Goal: Task Accomplishment & Management: Use online tool/utility

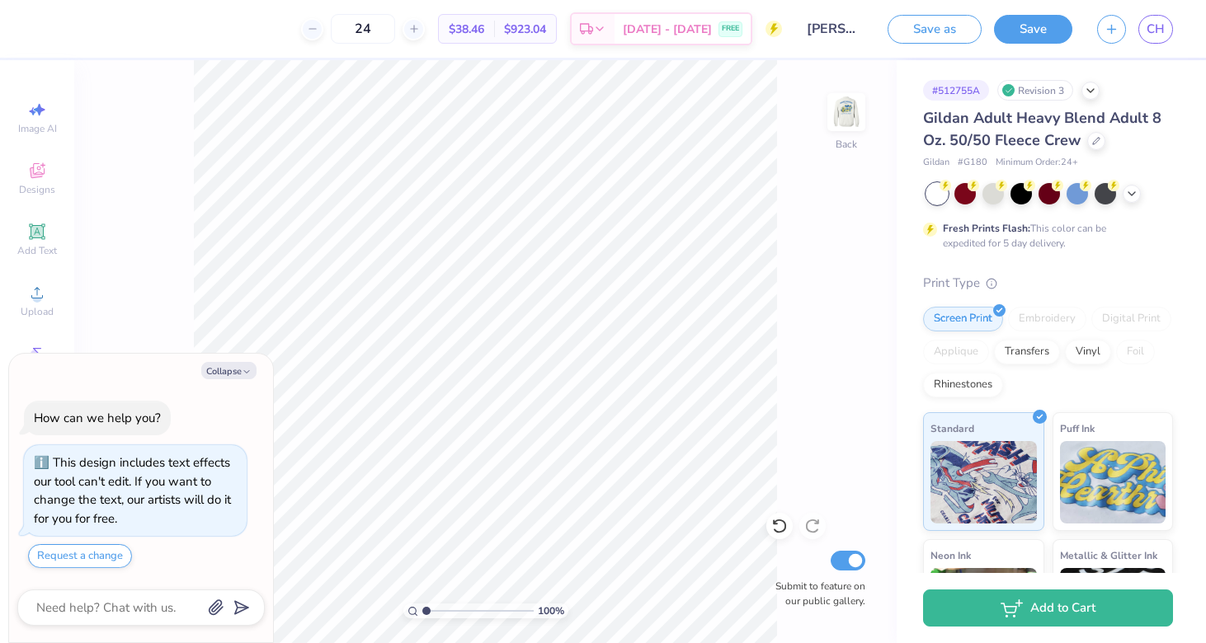
click at [779, 540] on div "100 % Back Submit to feature on our public gallery." at bounding box center [485, 351] width 822 height 583
click at [779, 529] on icon at bounding box center [779, 526] width 16 height 16
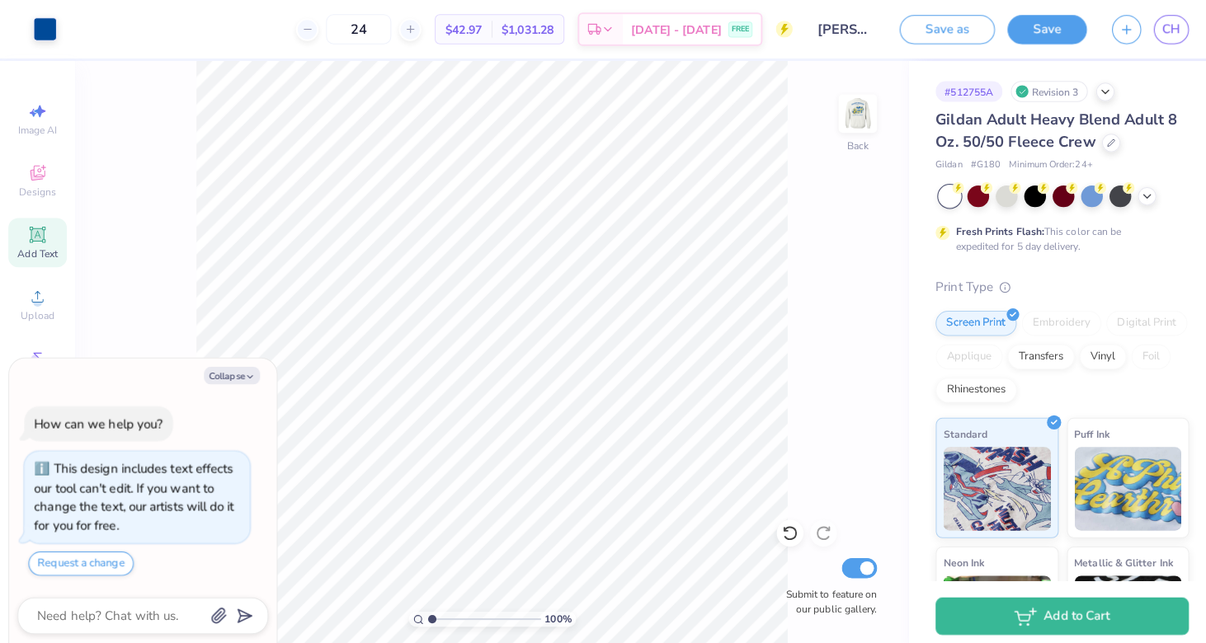
click at [46, 240] on icon at bounding box center [37, 232] width 20 height 20
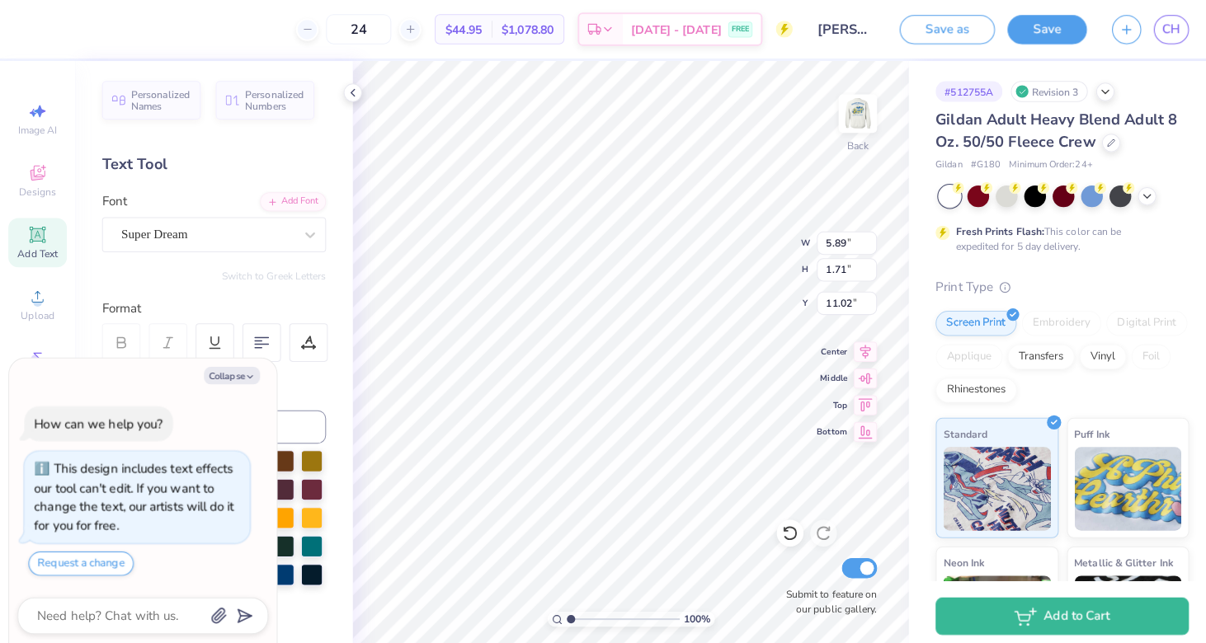
type textarea "x"
type textarea "P"
type textarea "x"
type textarea "PH"
type textarea "x"
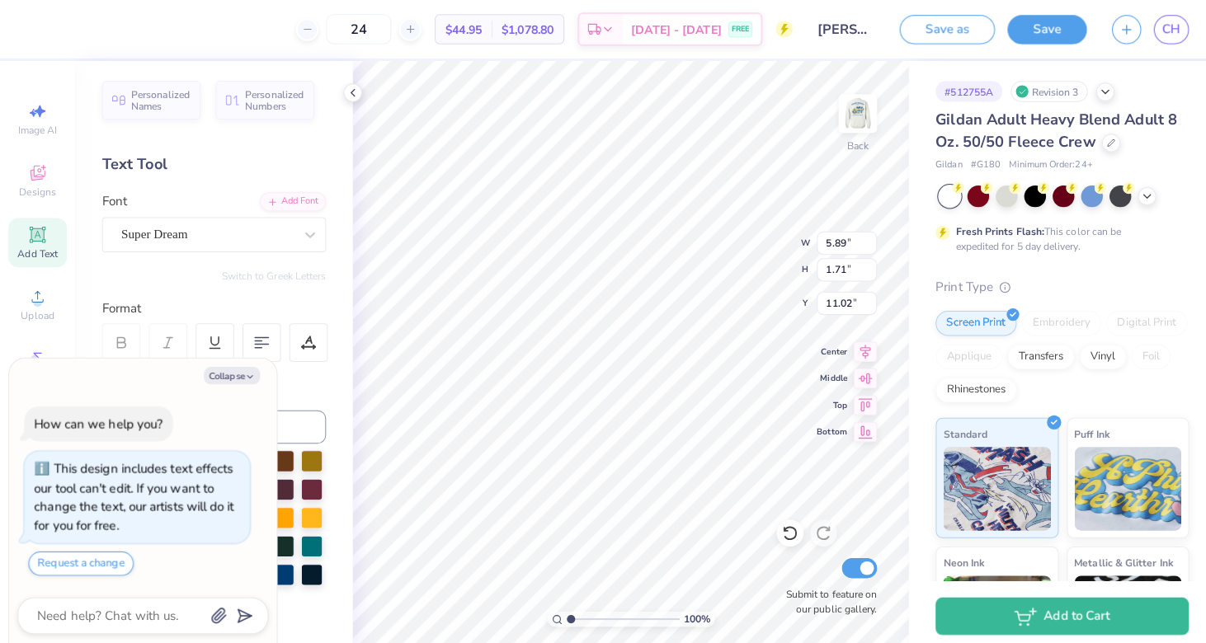
type textarea "PHI"
type textarea "x"
type textarea "PHI"
type textarea "x"
type textarea "PHI T"
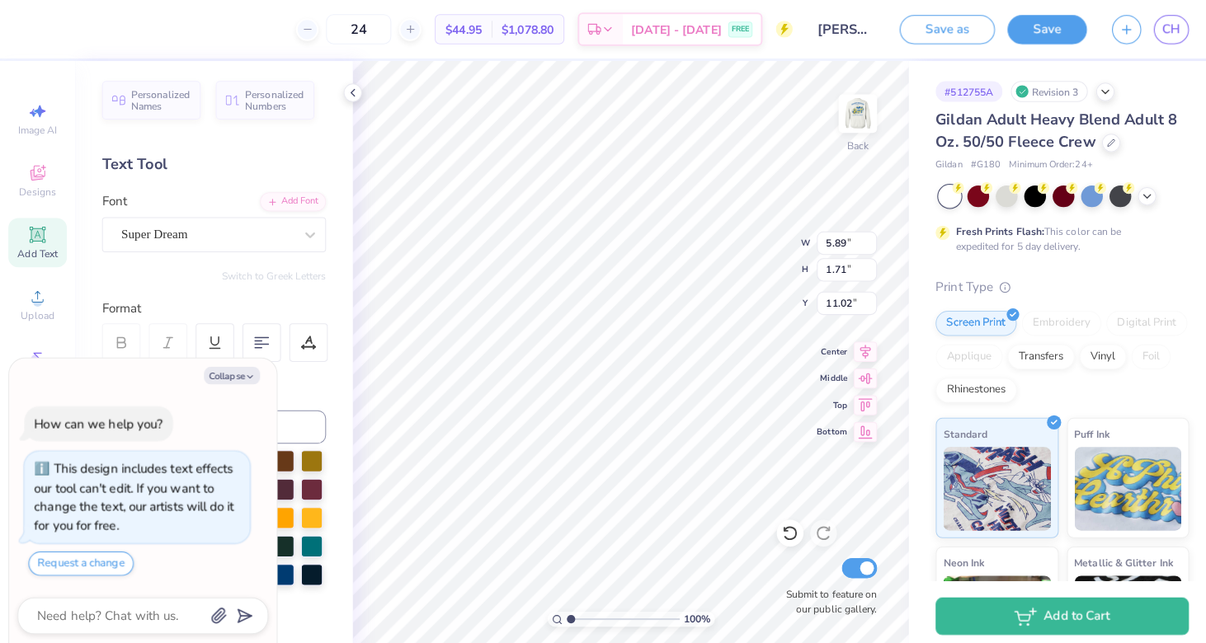
type textarea "x"
type textarea "PHI TU"
type textarea "x"
type textarea "PHI T"
type textarea "x"
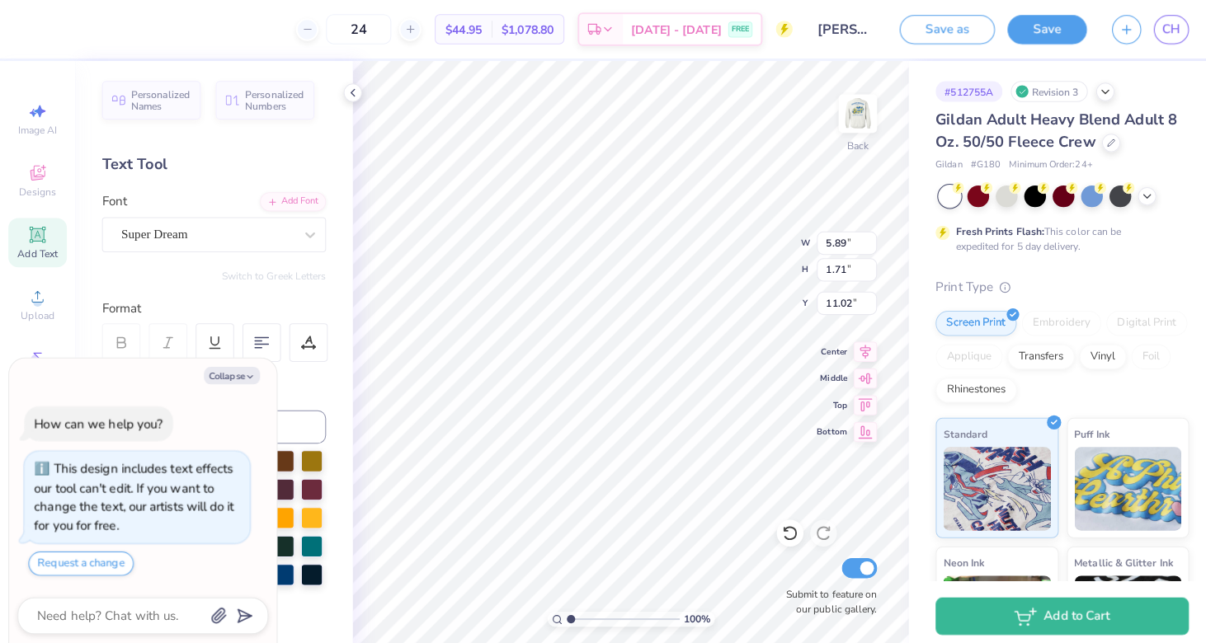
type textarea "PHI TA"
type textarea "x"
type textarea "PHI TAU"
click at [270, 224] on div "Super Dream" at bounding box center [204, 232] width 173 height 26
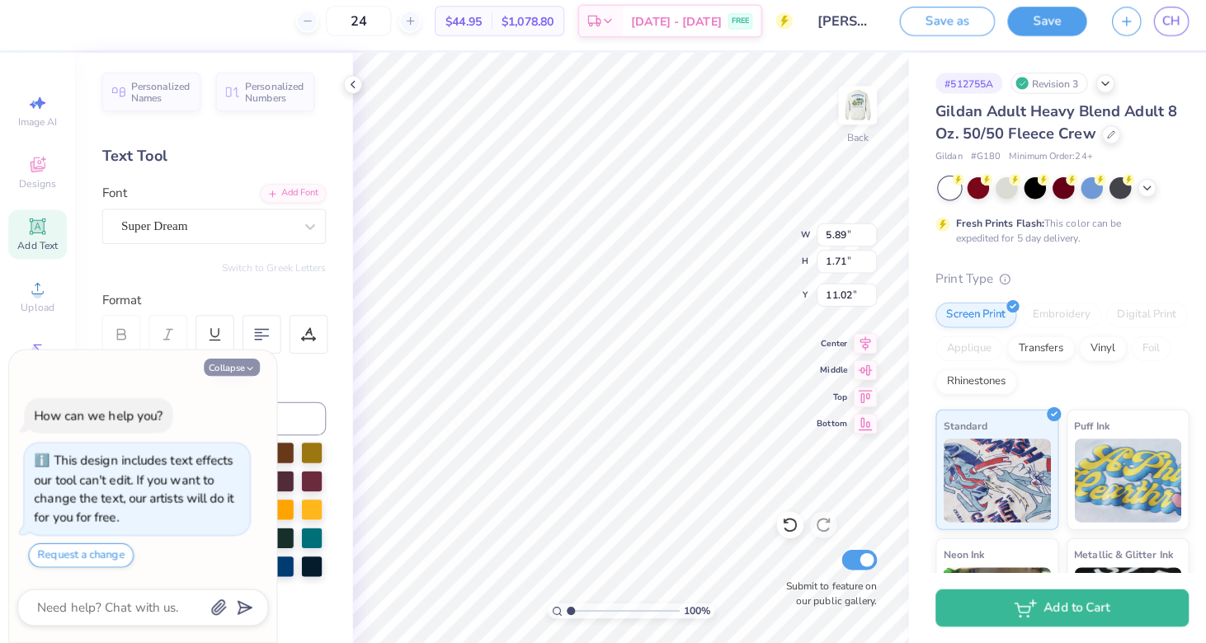
click at [223, 362] on button "Collapse" at bounding box center [228, 370] width 55 height 17
type textarea "x"
type input "8.58"
type input "1.70"
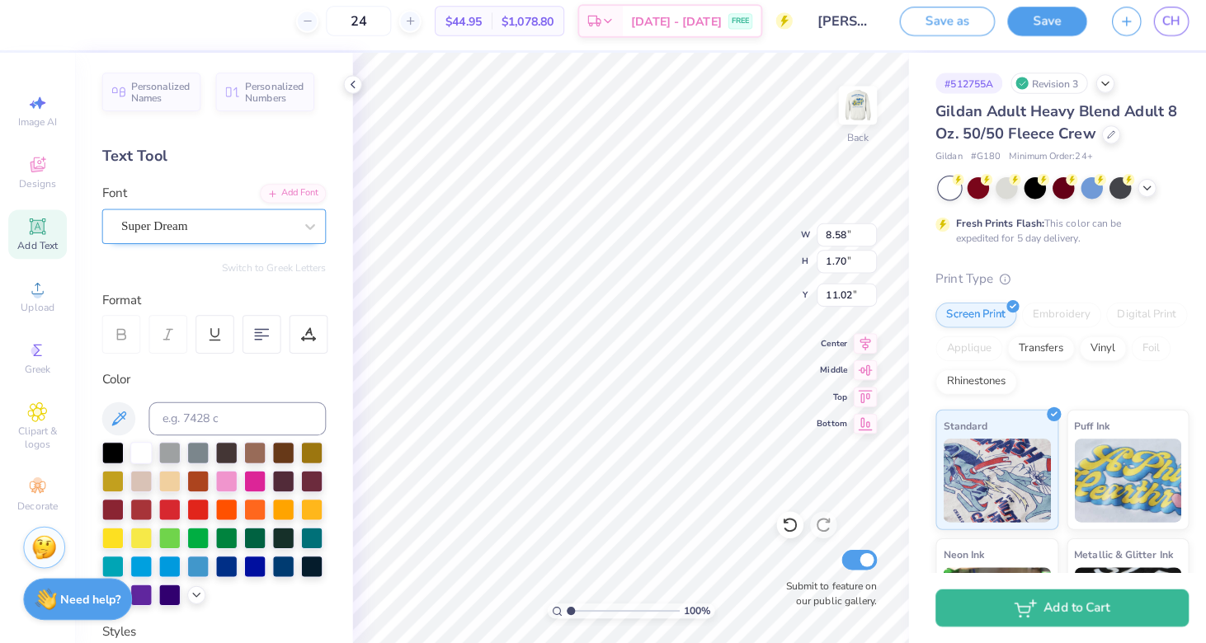
click at [224, 228] on div "Super Dream" at bounding box center [204, 232] width 173 height 26
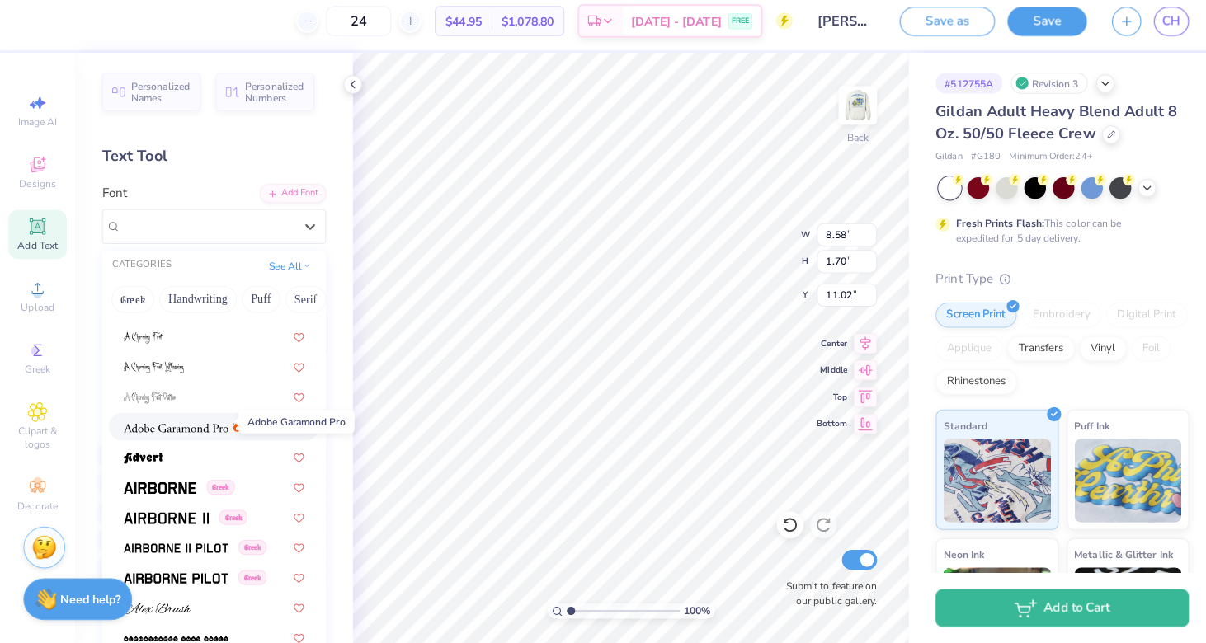
scroll to position [147, 0]
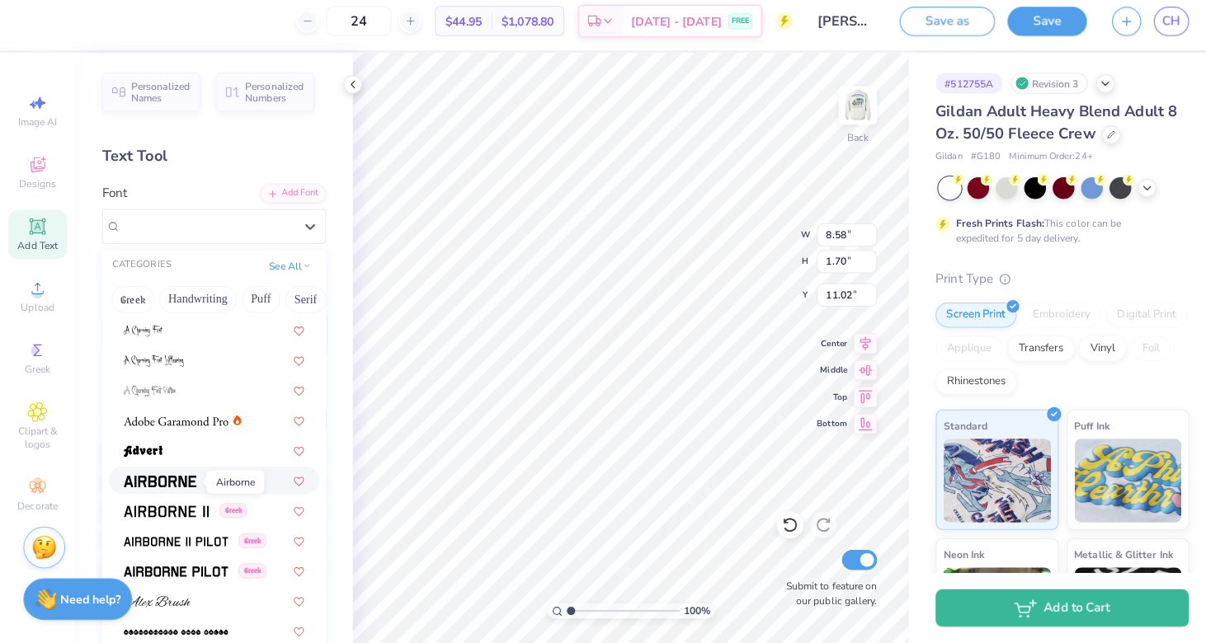
click at [164, 478] on img at bounding box center [158, 484] width 72 height 12
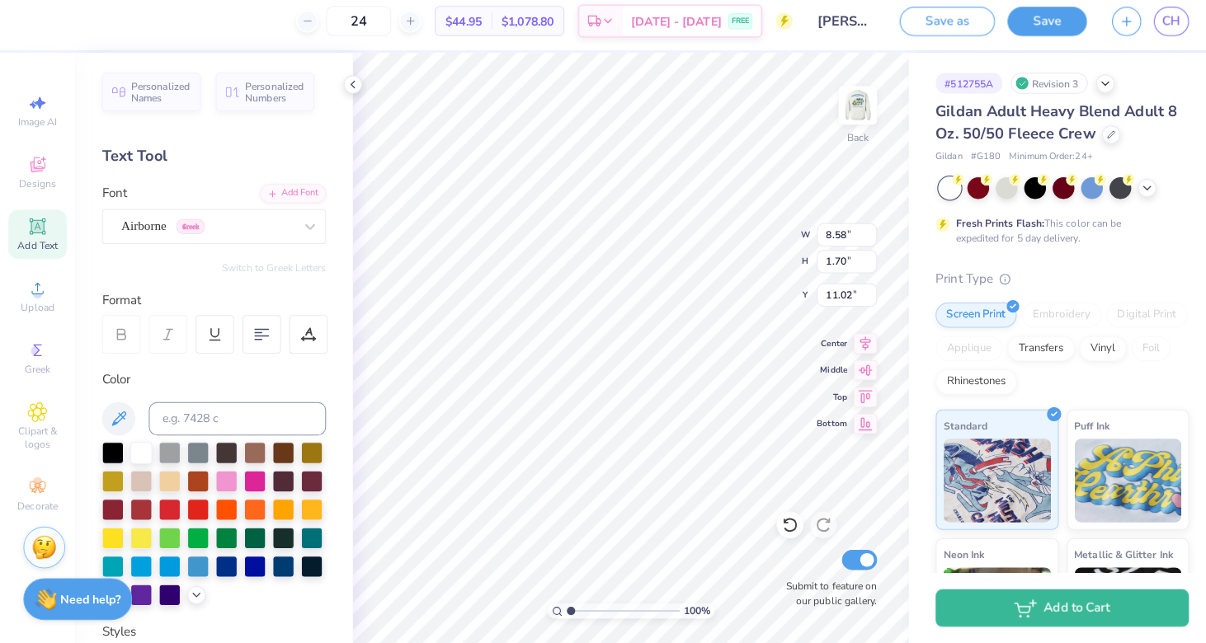
type input "8.42"
type input "1.78"
type input "10.98"
click at [148, 555] on div at bounding box center [139, 565] width 21 height 21
click at [178, 562] on div at bounding box center [167, 565] width 21 height 21
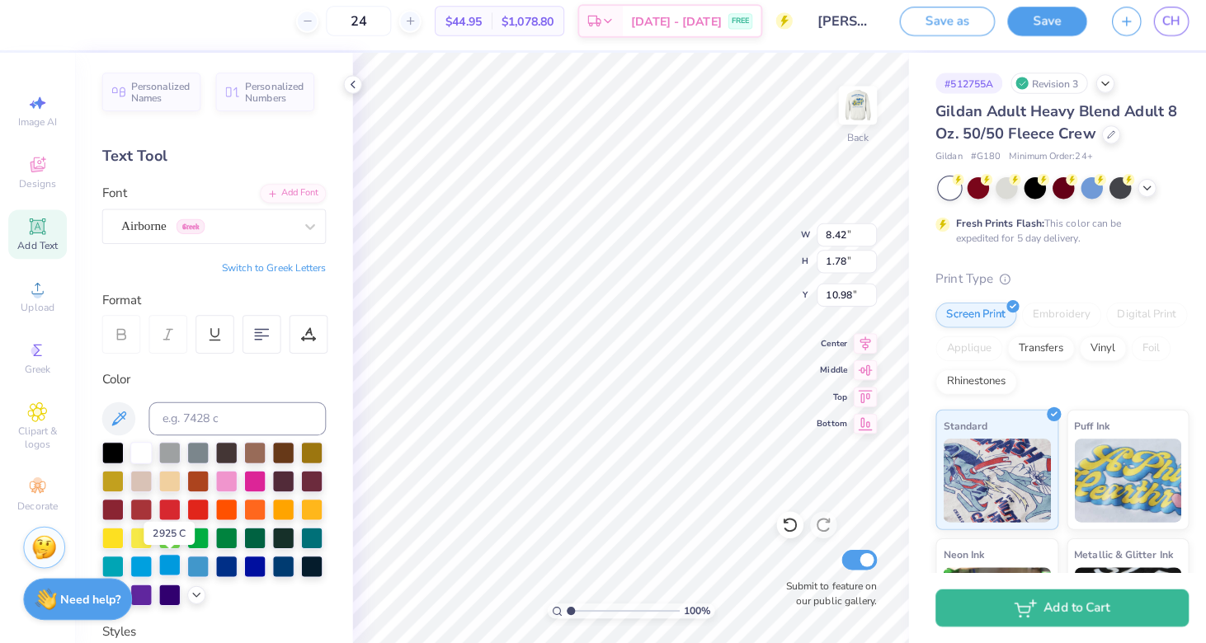
click at [169, 562] on div at bounding box center [167, 565] width 21 height 21
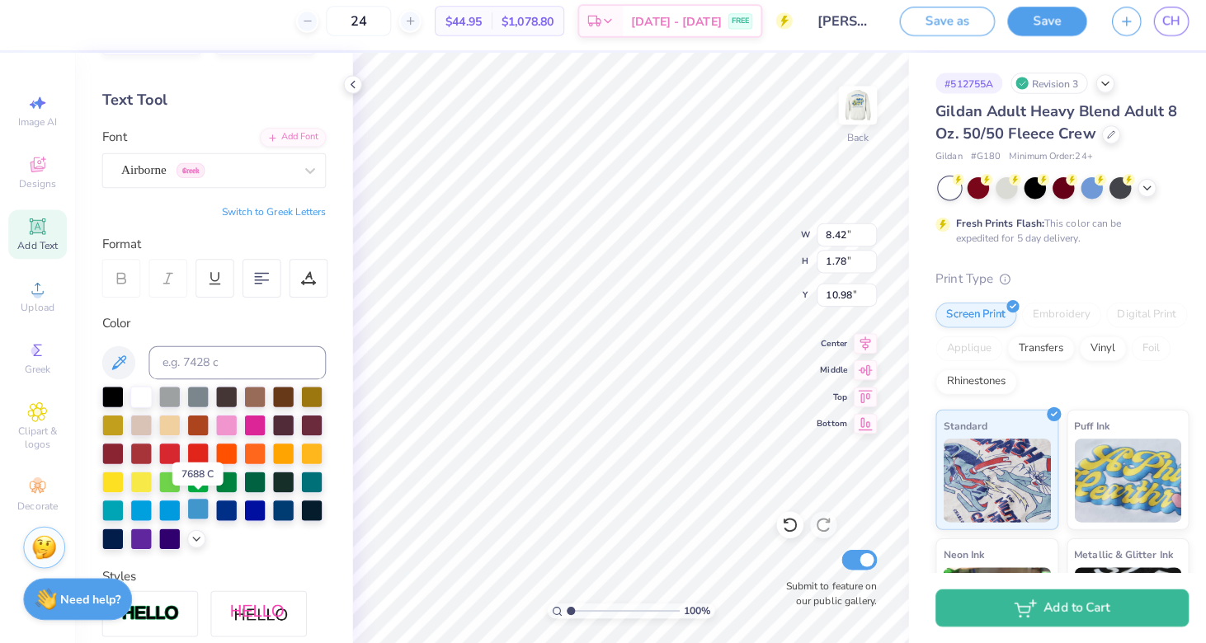
scroll to position [60, 0]
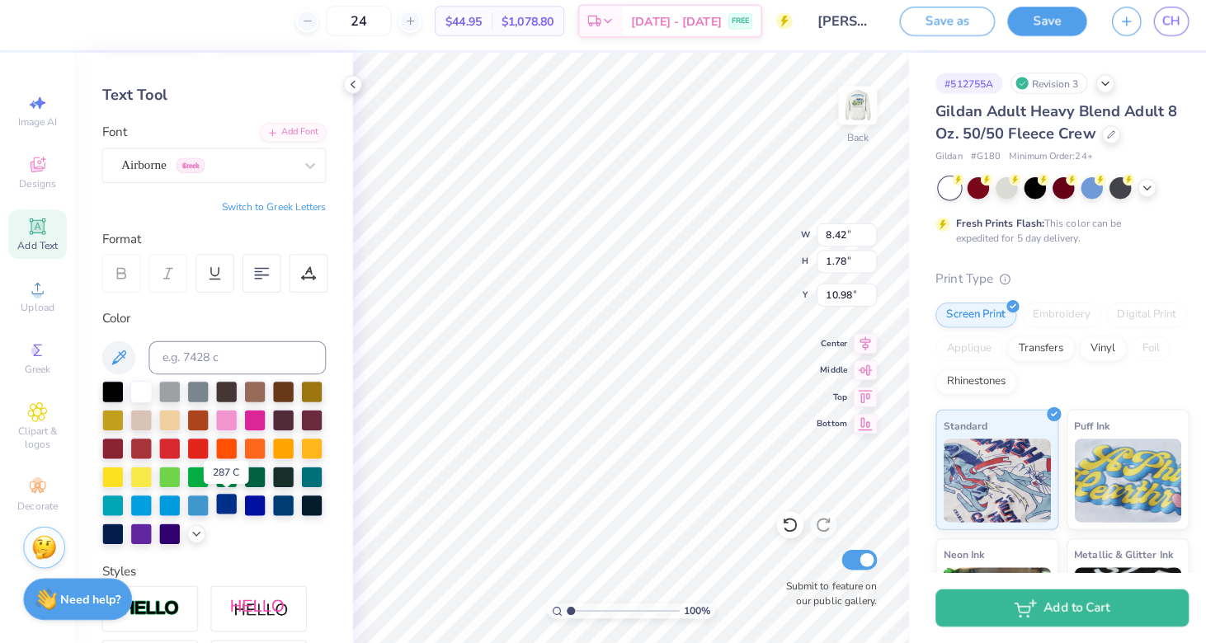
click at [215, 502] on div at bounding box center [223, 505] width 21 height 21
click at [195, 502] on div at bounding box center [195, 505] width 21 height 21
click at [221, 502] on div at bounding box center [223, 505] width 21 height 21
click at [167, 532] on div at bounding box center [167, 533] width 21 height 21
click at [197, 527] on icon at bounding box center [193, 533] width 13 height 13
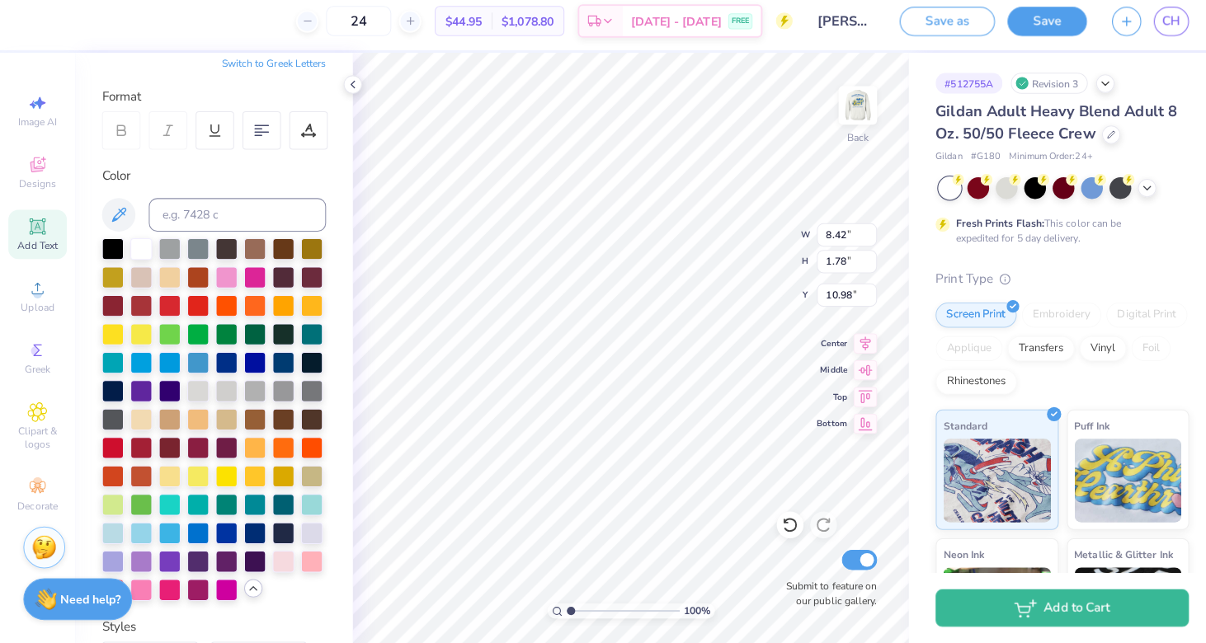
scroll to position [237, 0]
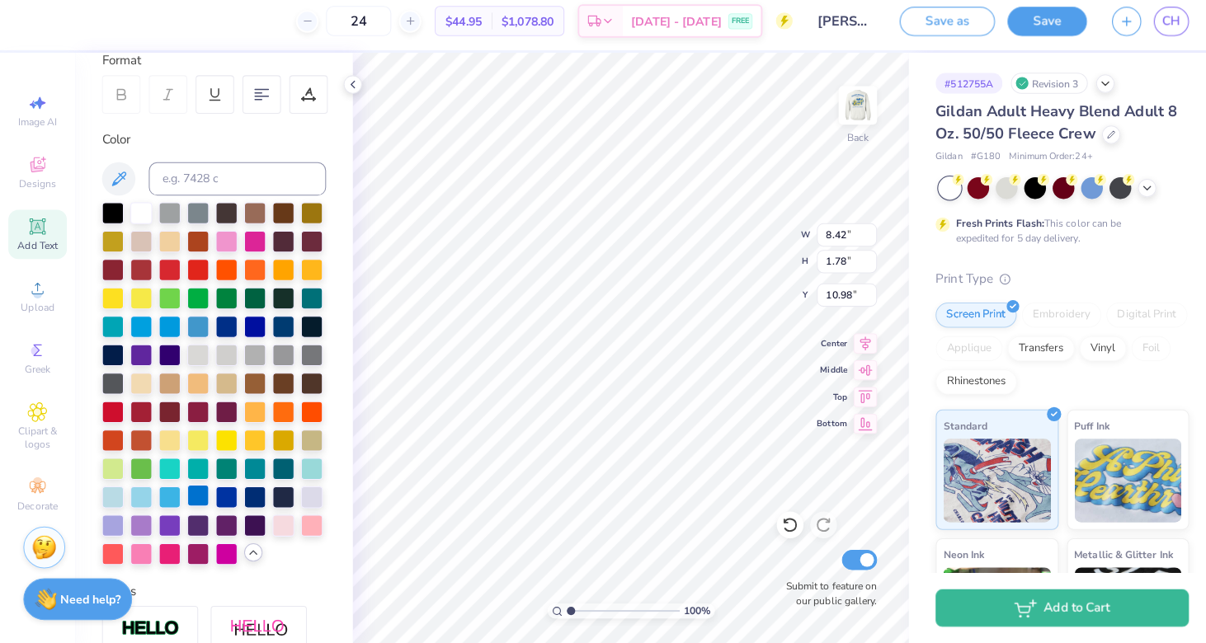
click at [191, 488] on div at bounding box center [195, 497] width 21 height 21
type input "3.11"
type input "0.66"
type input "4.43"
click at [845, 95] on img at bounding box center [846, 112] width 66 height 66
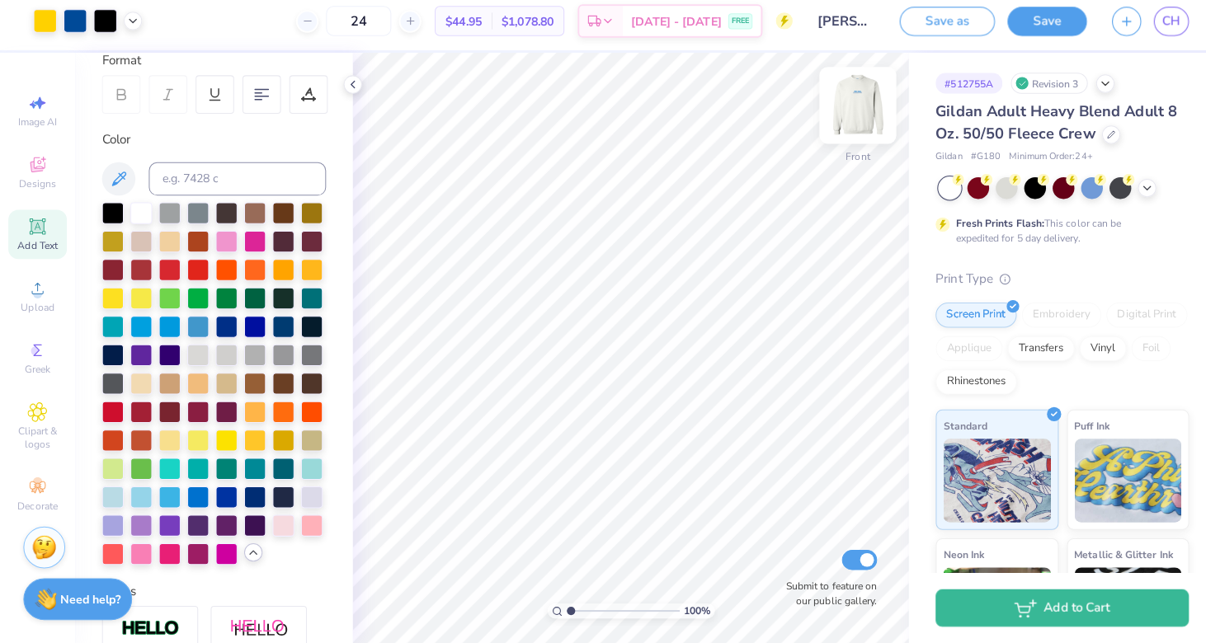
click at [843, 96] on img at bounding box center [846, 112] width 66 height 66
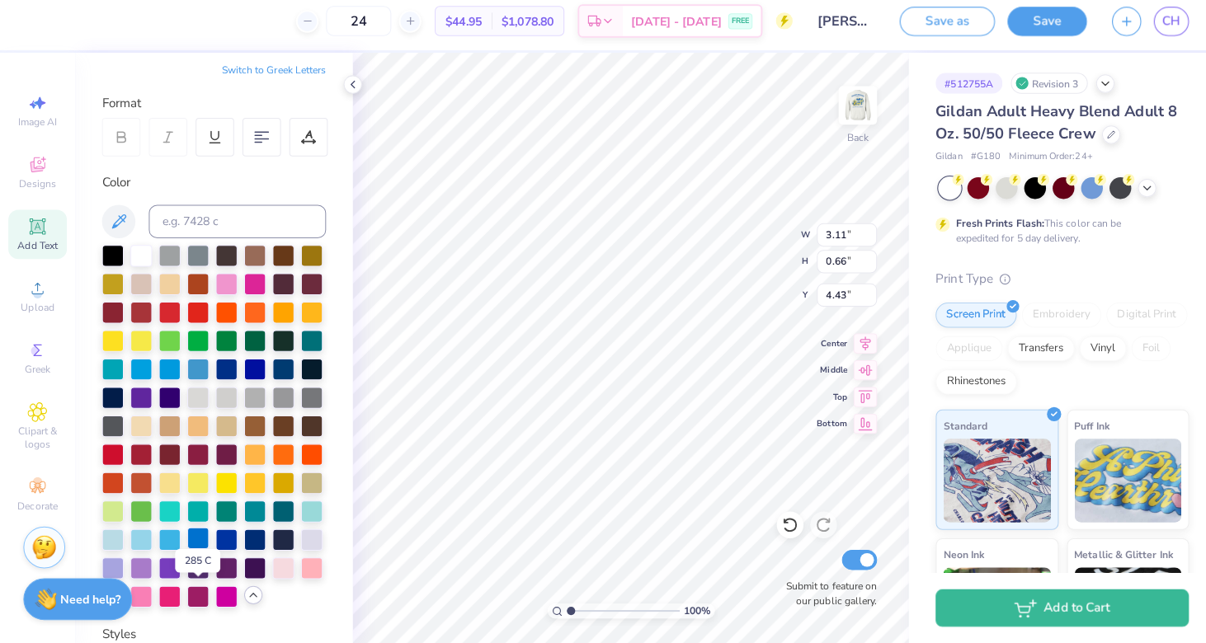
scroll to position [136, 0]
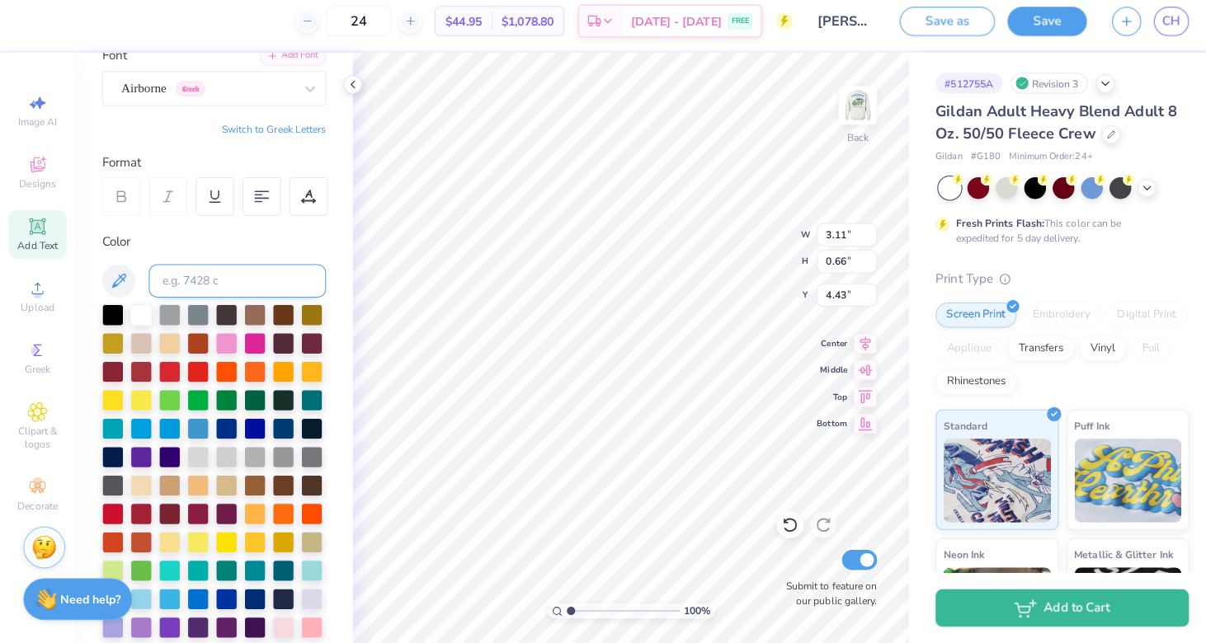
click at [220, 286] on input at bounding box center [234, 285] width 175 height 33
type input "2954"
click at [115, 277] on icon at bounding box center [117, 285] width 20 height 20
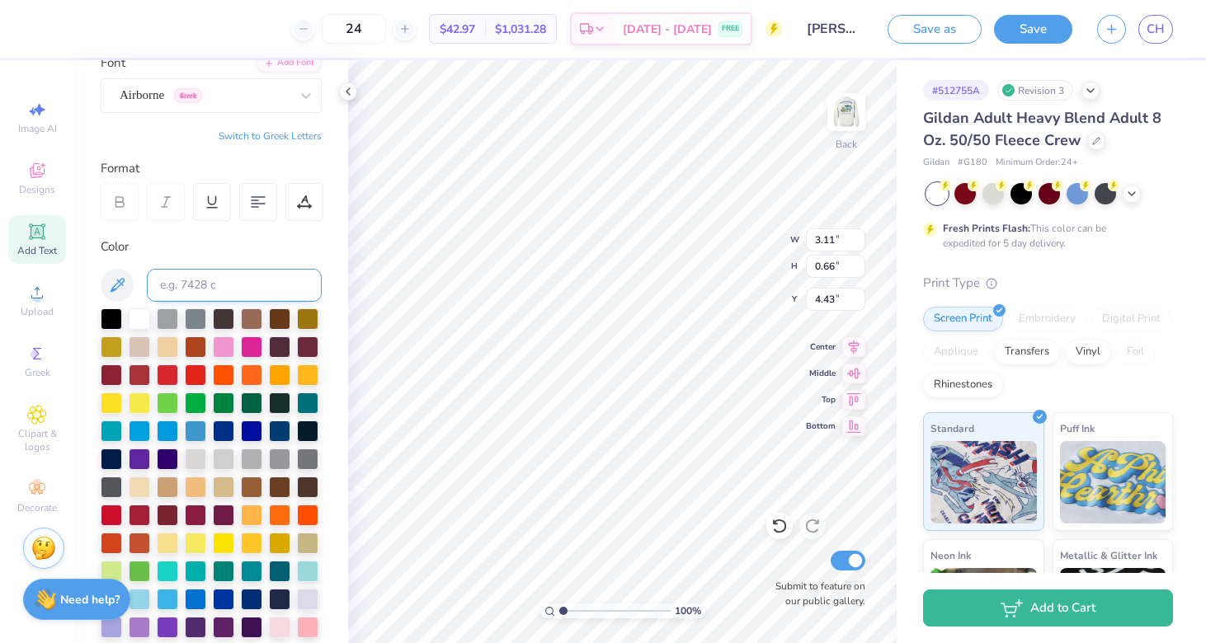
type input "3.68"
type input "0.78"
type input "4.30"
type input "3.40"
type input "0.72"
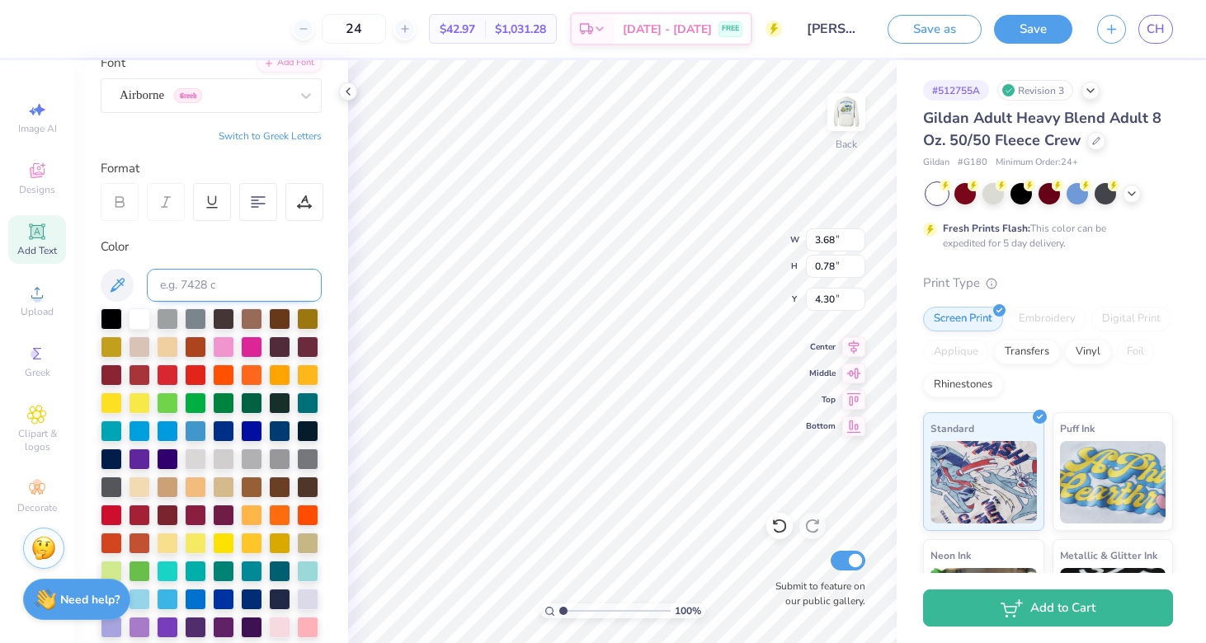
type input "4.37"
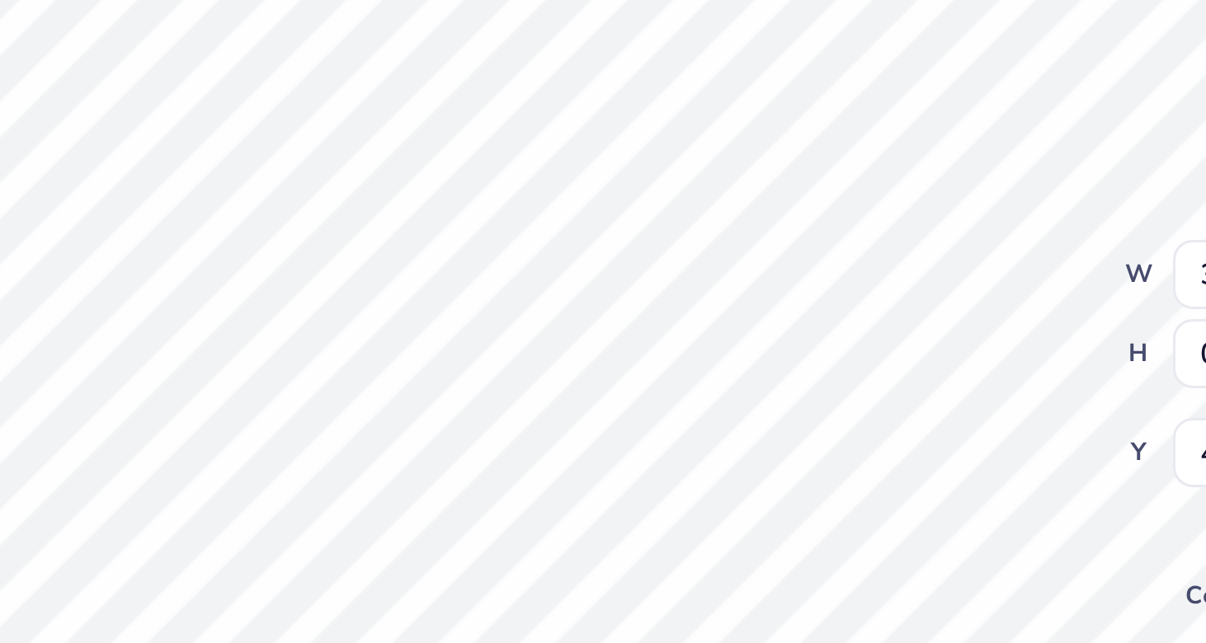
type input "4.14"
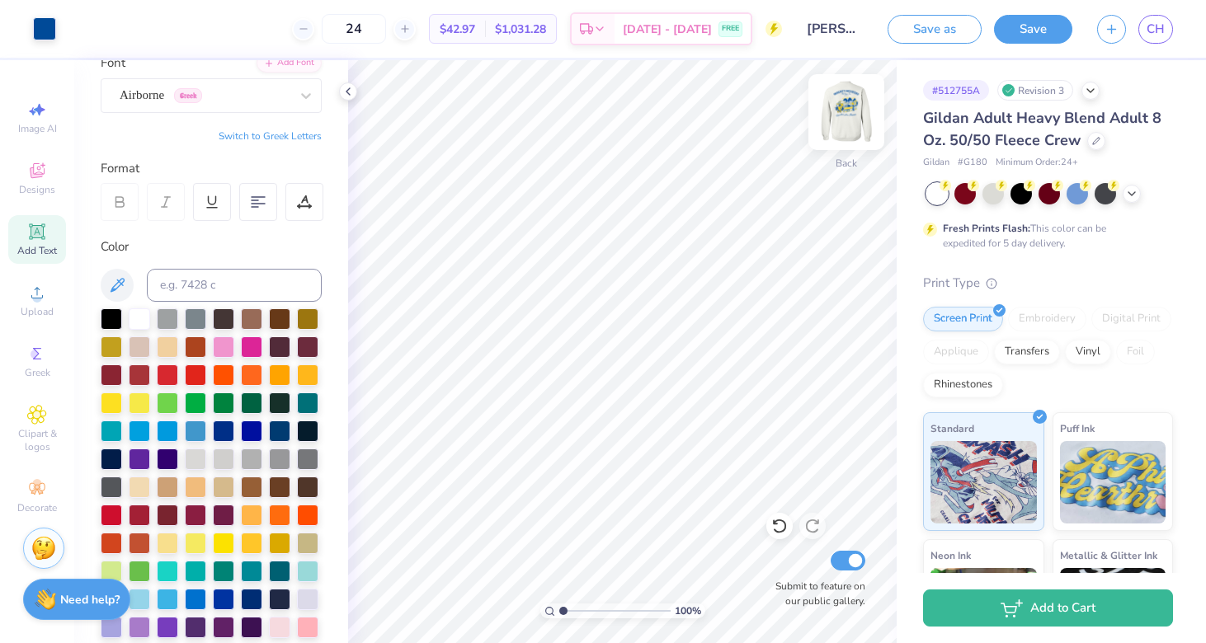
click at [844, 111] on img at bounding box center [846, 112] width 66 height 66
click at [831, 120] on img at bounding box center [846, 112] width 66 height 66
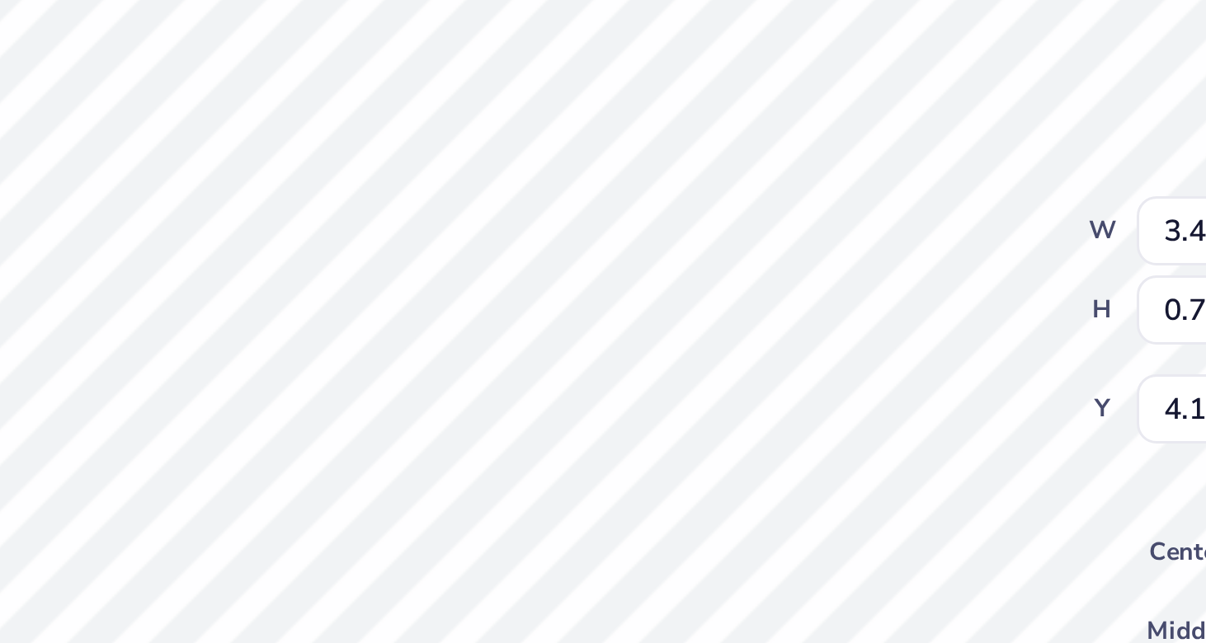
type input "4.37"
type input "4.09"
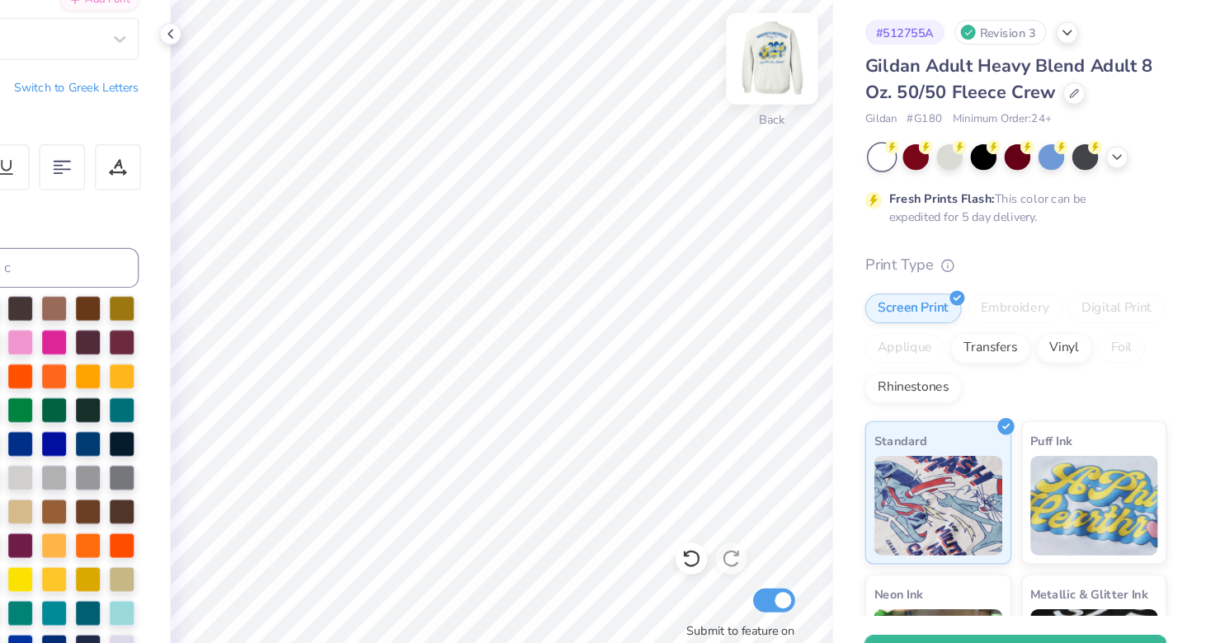
click at [813, 79] on img at bounding box center [846, 112] width 66 height 66
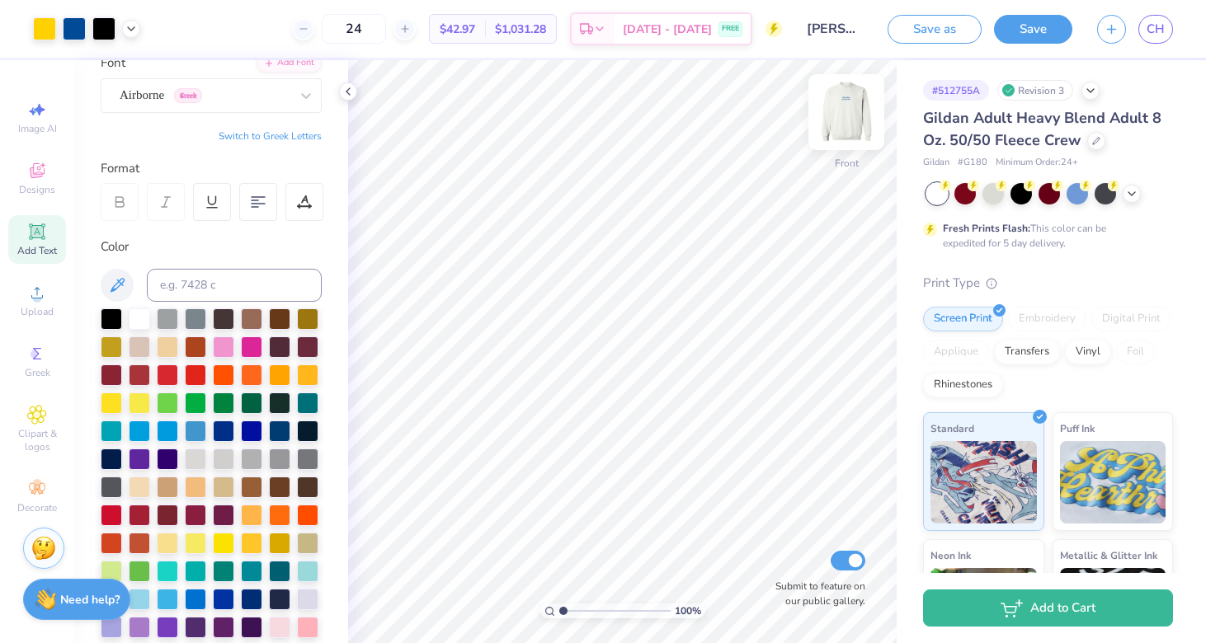
click at [863, 124] on img at bounding box center [846, 112] width 66 height 66
click at [995, 197] on div at bounding box center [992, 191] width 21 height 21
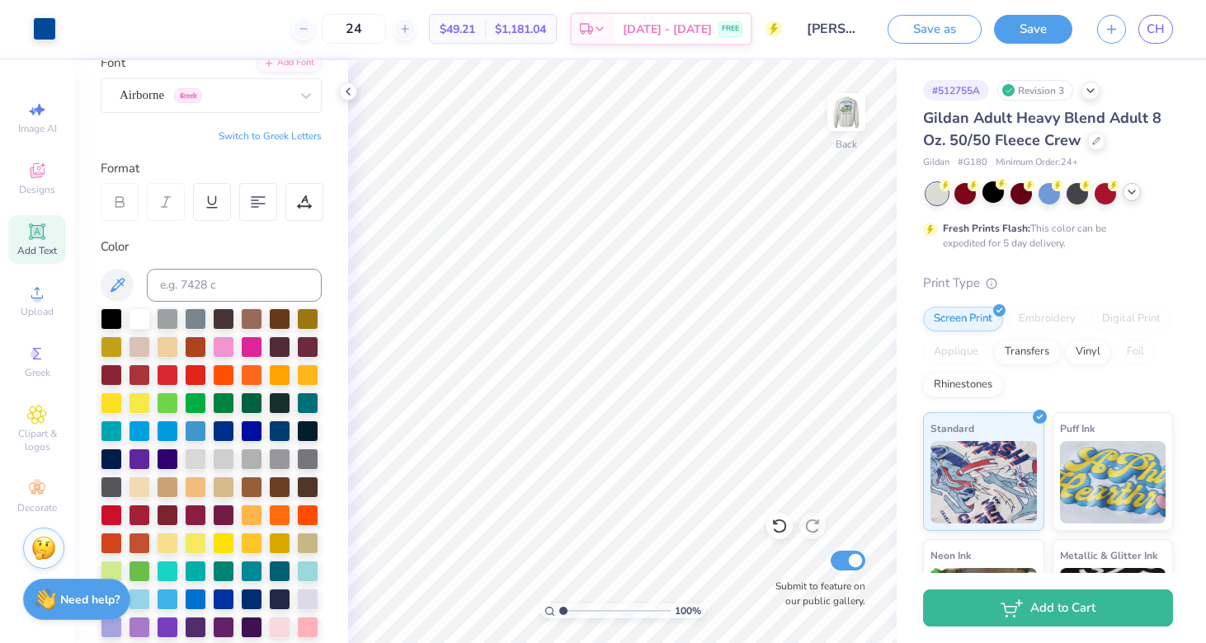
click at [1133, 192] on polyline at bounding box center [1131, 192] width 7 height 3
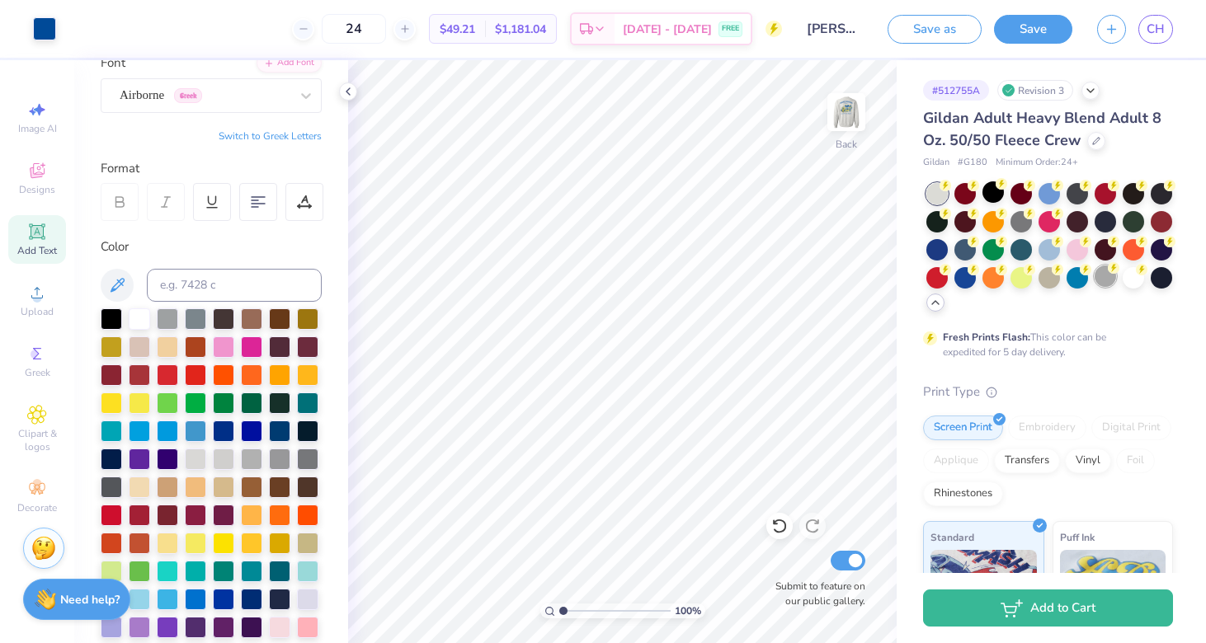
click at [1113, 280] on div at bounding box center [1104, 276] width 21 height 21
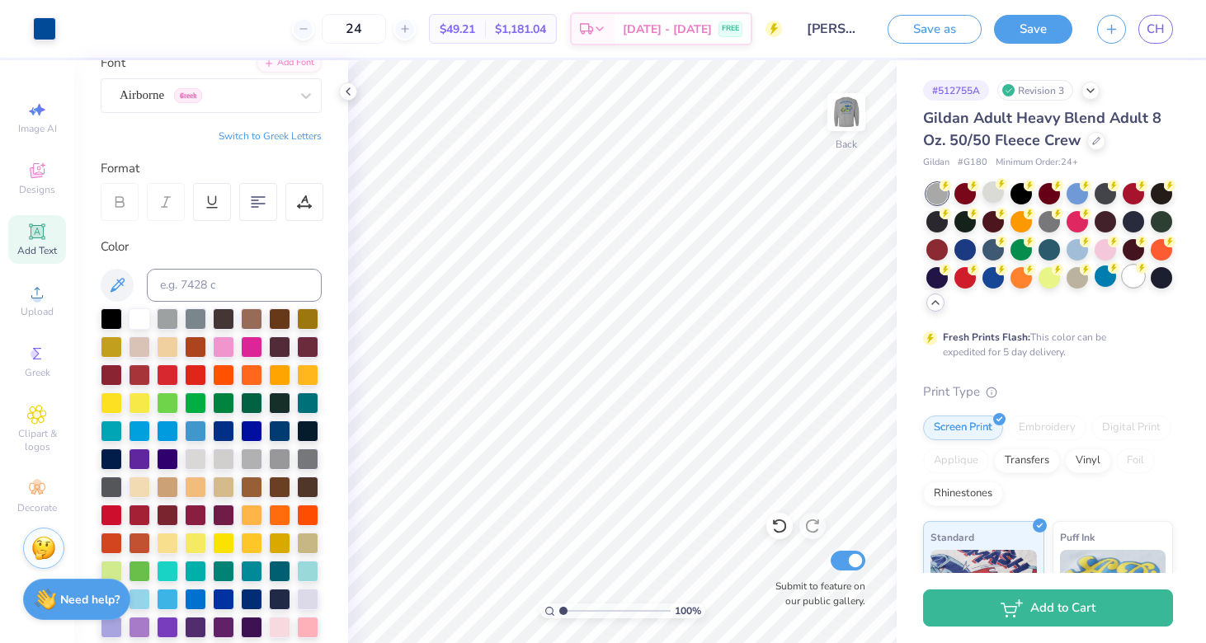
click at [1135, 277] on div at bounding box center [1133, 276] width 21 height 21
click at [855, 114] on img at bounding box center [846, 112] width 66 height 66
click at [855, 114] on img at bounding box center [846, 112] width 33 height 33
click at [1075, 195] on div at bounding box center [1076, 191] width 21 height 21
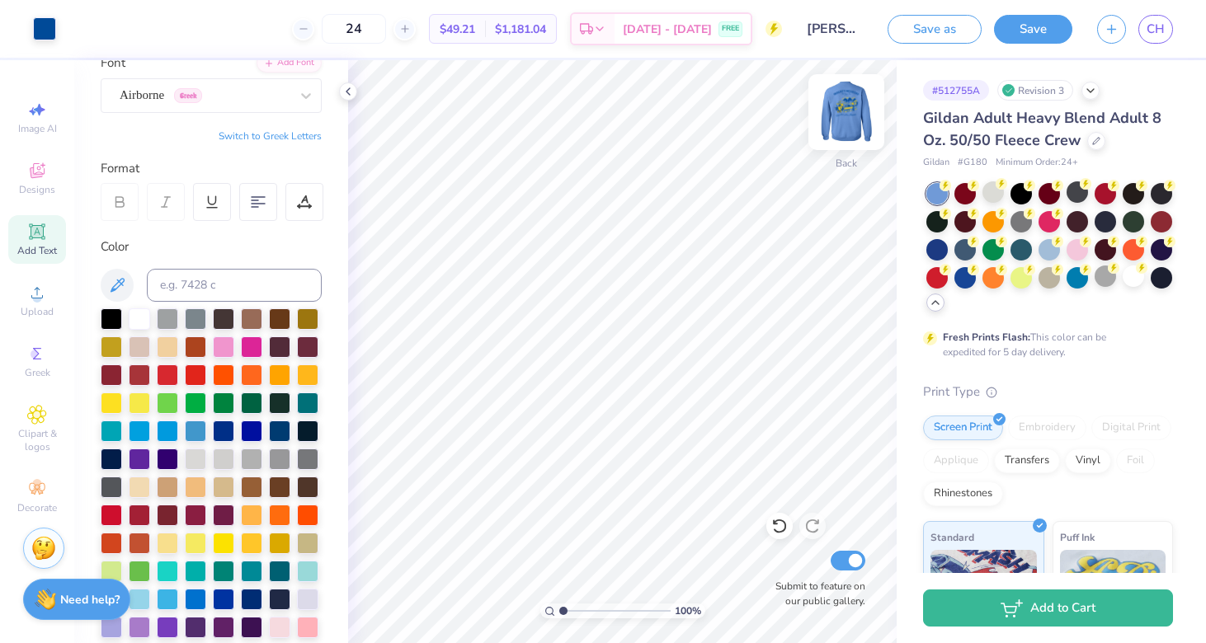
click at [844, 103] on img at bounding box center [846, 112] width 66 height 66
click at [844, 104] on img at bounding box center [846, 112] width 66 height 66
click at [1131, 279] on div at bounding box center [1133, 276] width 21 height 21
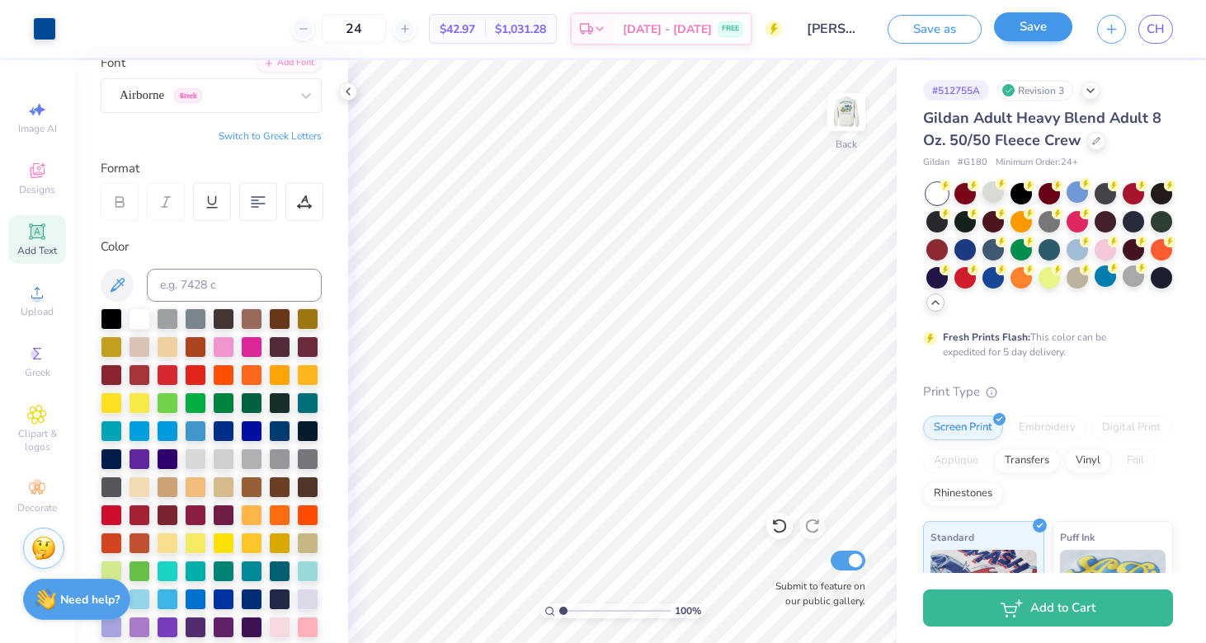
click at [1042, 31] on button "Save" at bounding box center [1033, 26] width 78 height 29
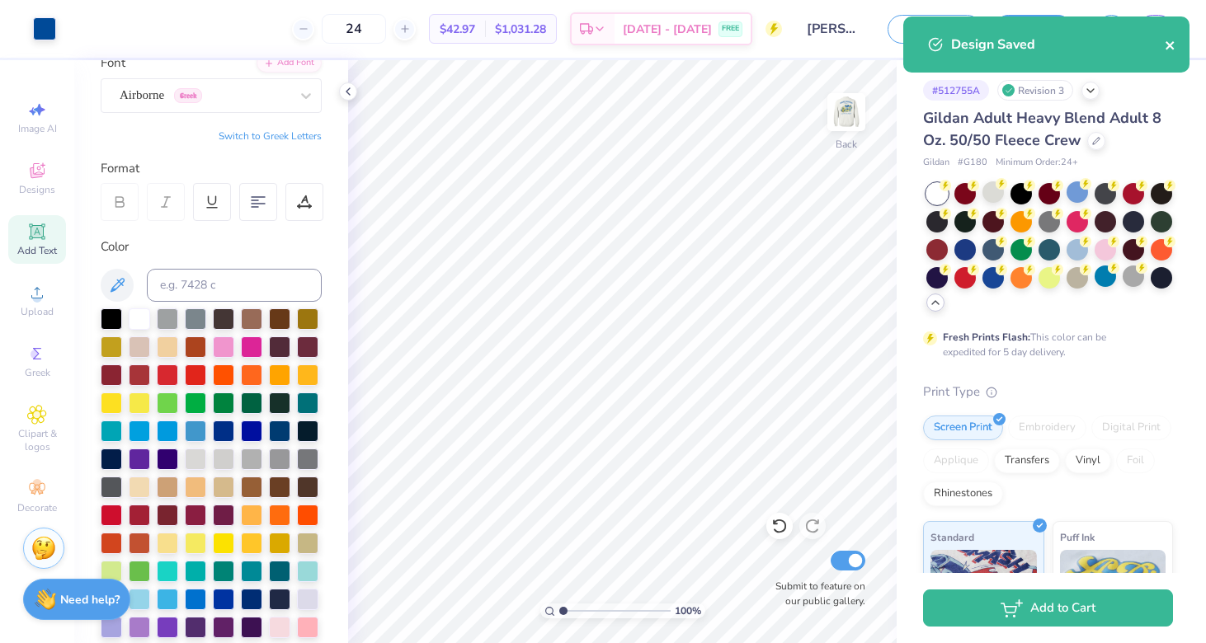
click at [1172, 52] on icon "close" at bounding box center [1171, 45] width 12 height 13
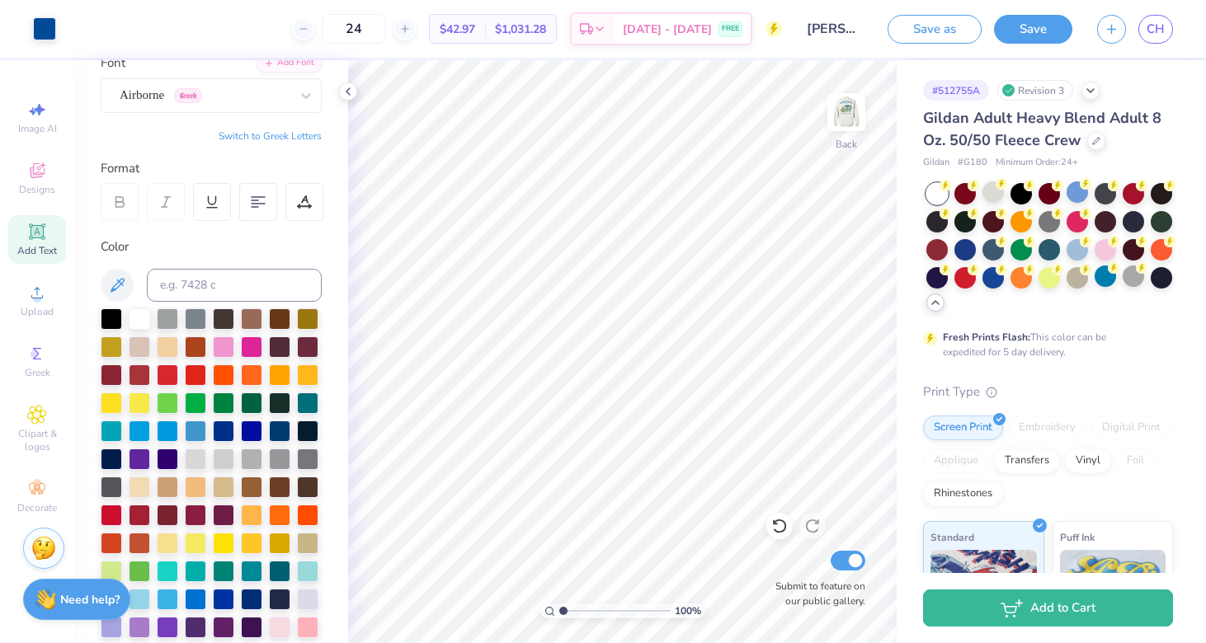
click at [1153, 29] on div "Design Saved" at bounding box center [1046, 50] width 293 height 75
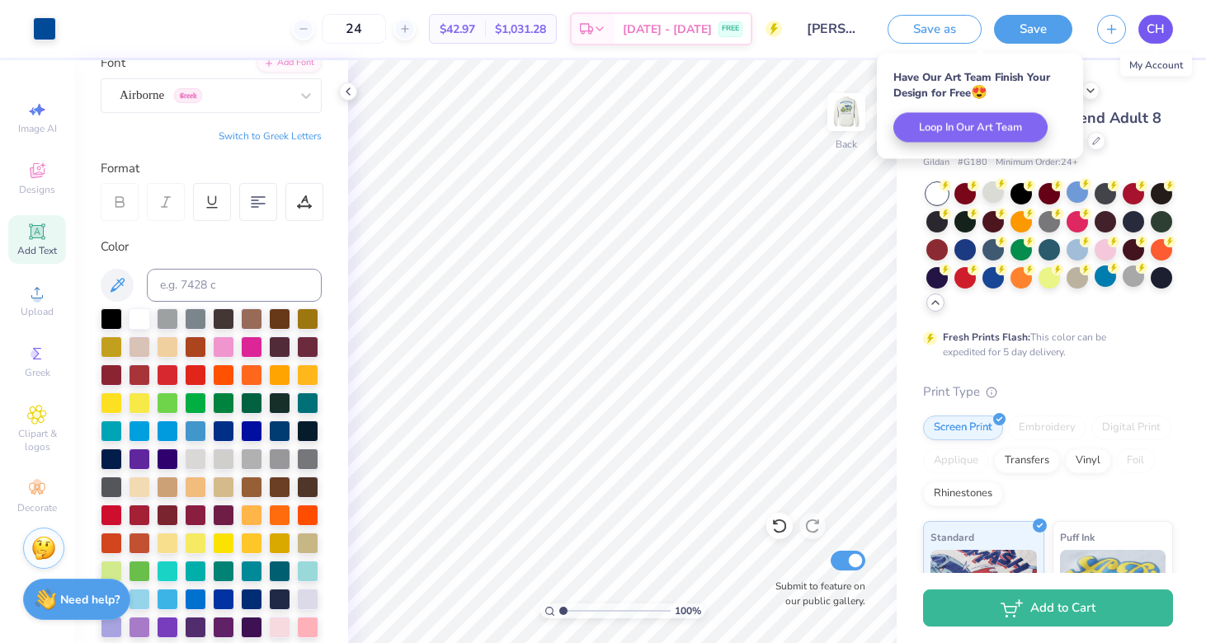
click at [1146, 37] on span "CH" at bounding box center [1155, 29] width 18 height 19
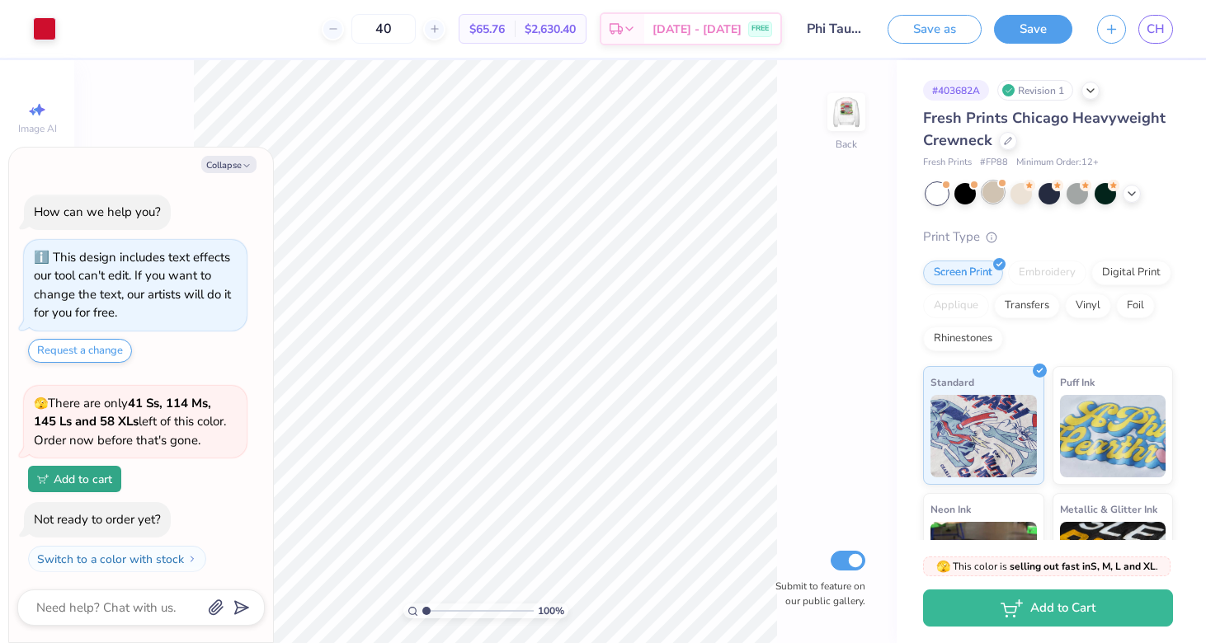
click at [1000, 196] on div at bounding box center [992, 191] width 21 height 21
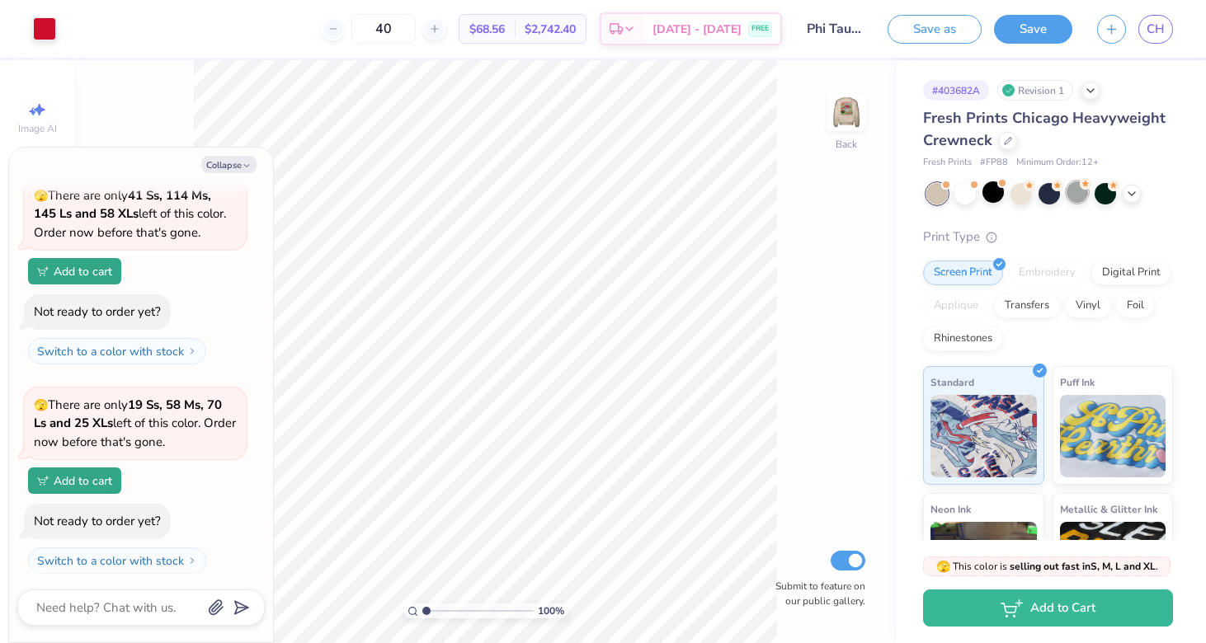
click at [1080, 199] on div at bounding box center [1076, 191] width 21 height 21
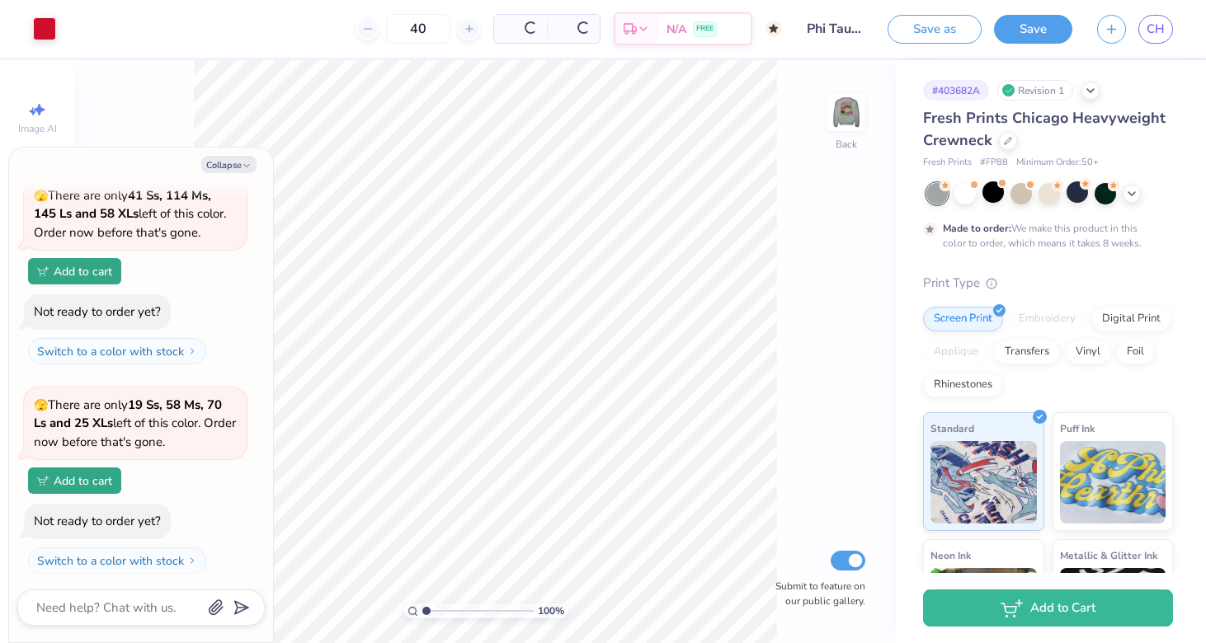
type textarea "x"
type input "50"
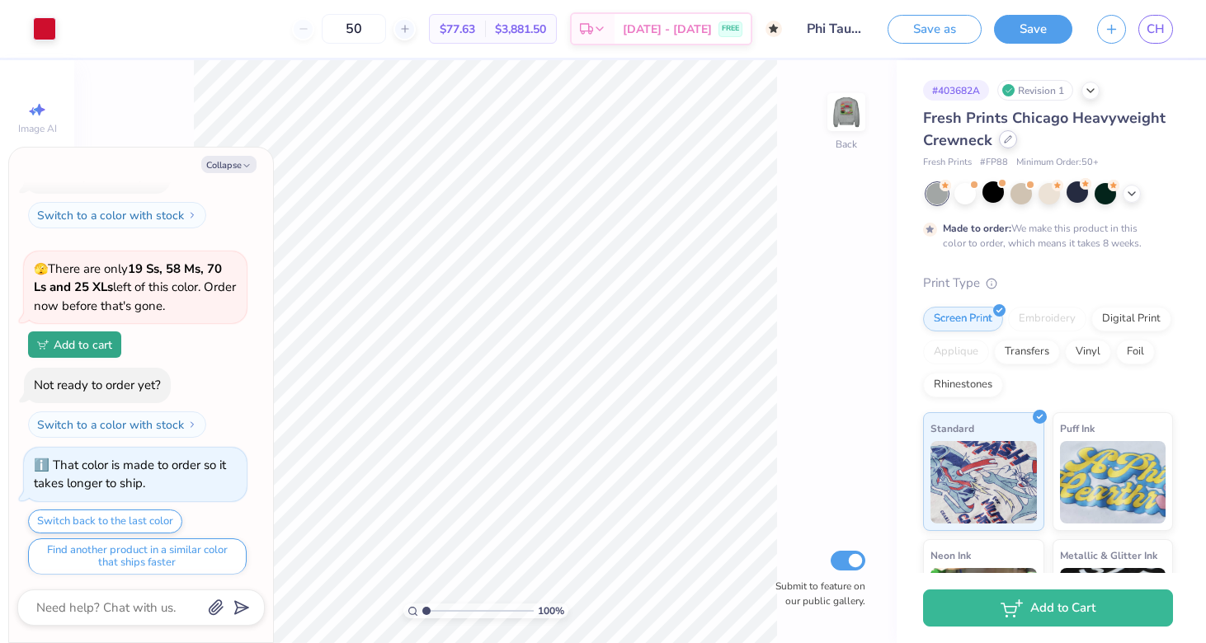
click at [1005, 134] on div at bounding box center [1008, 139] width 18 height 18
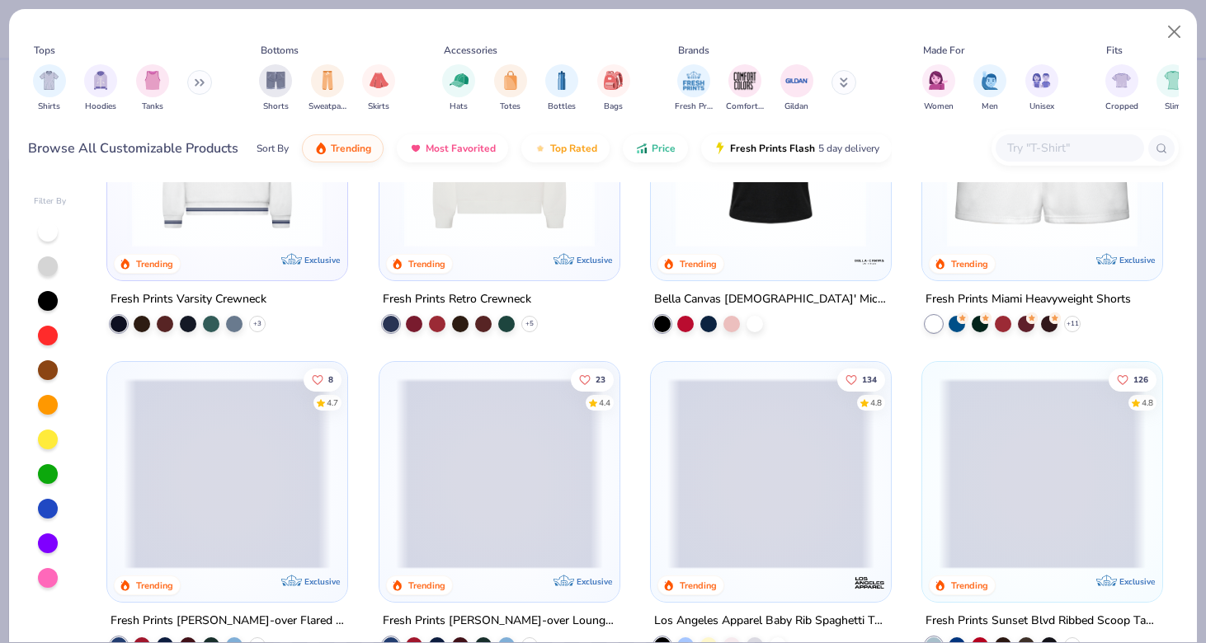
scroll to position [1169, 0]
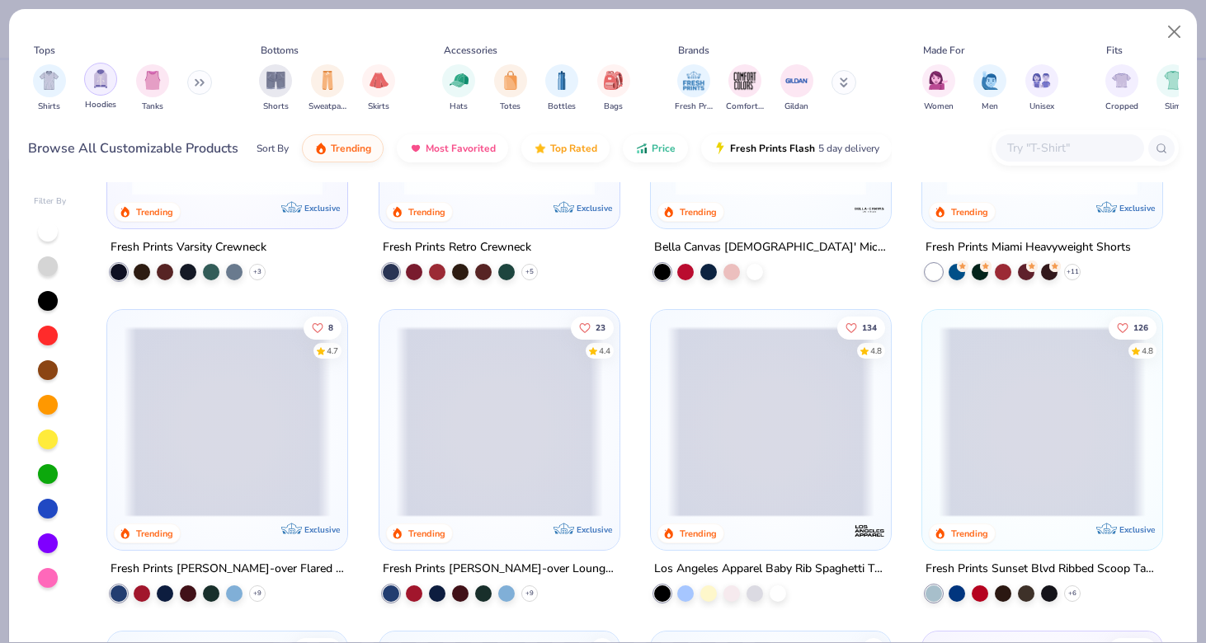
click at [104, 90] on div "filter for Hoodies" at bounding box center [100, 79] width 33 height 33
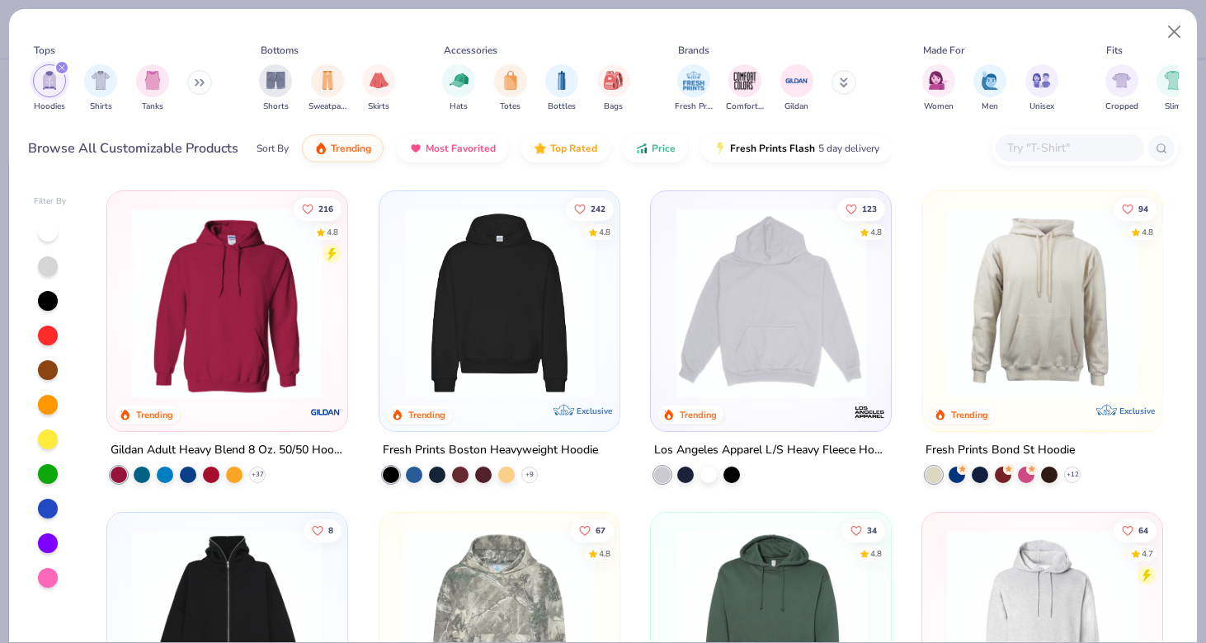
click at [62, 66] on icon "filter for Hoodies" at bounding box center [62, 67] width 7 height 7
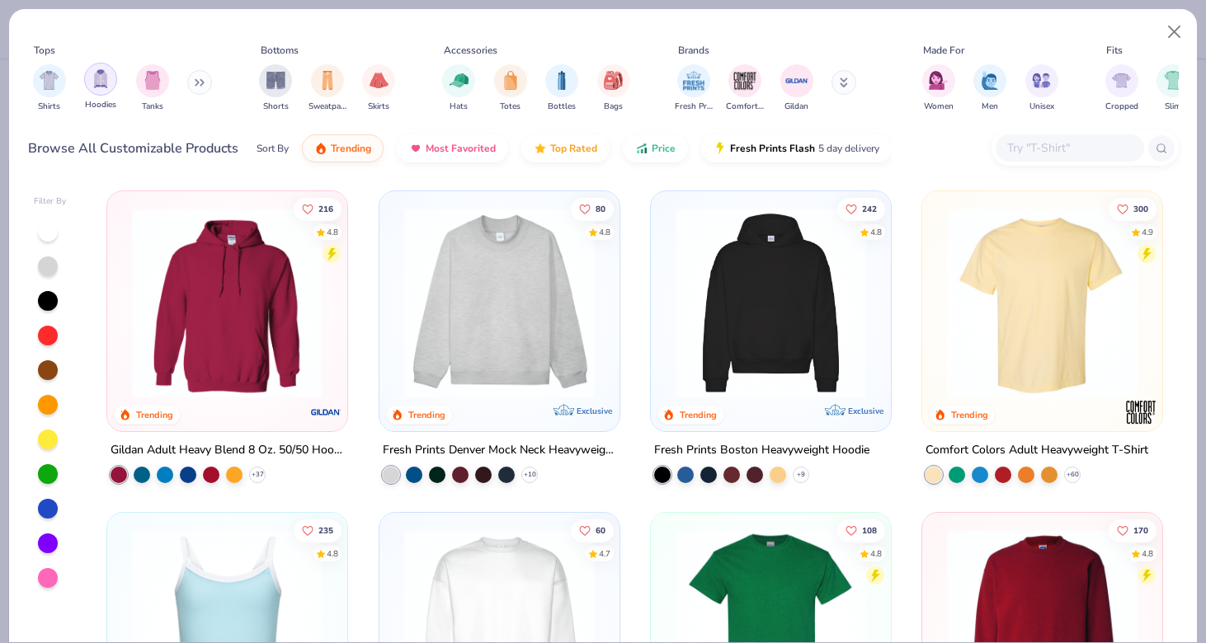
click at [103, 78] on img "filter for Hoodies" at bounding box center [101, 78] width 18 height 19
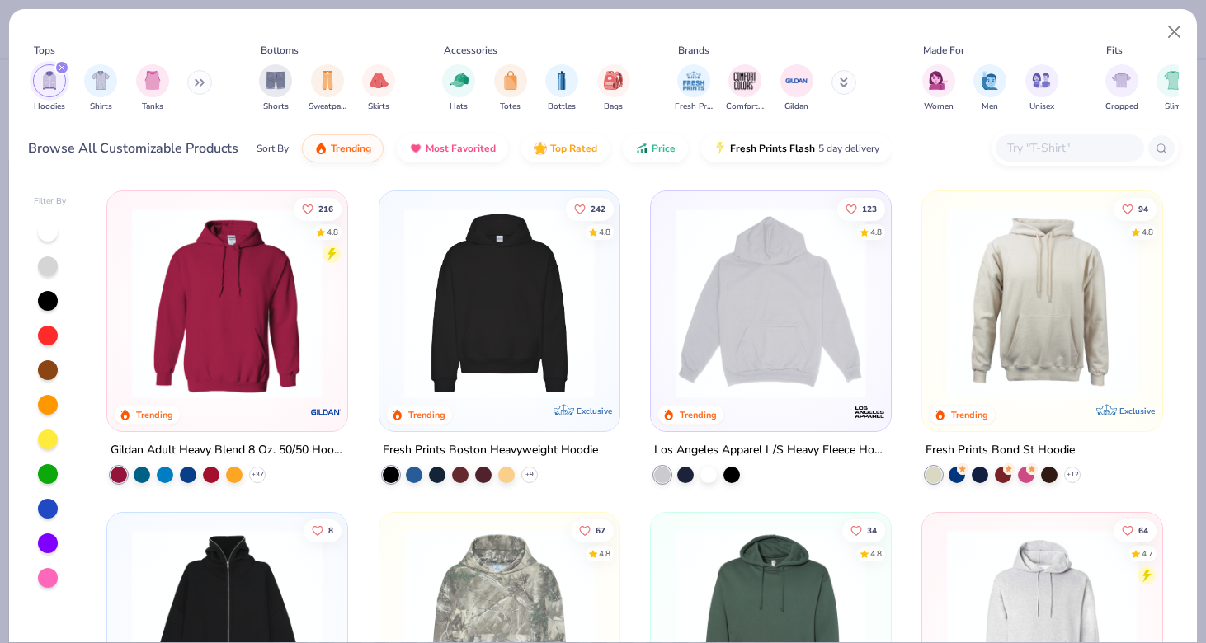
click at [58, 62] on div "filter for Hoodies" at bounding box center [61, 67] width 15 height 15
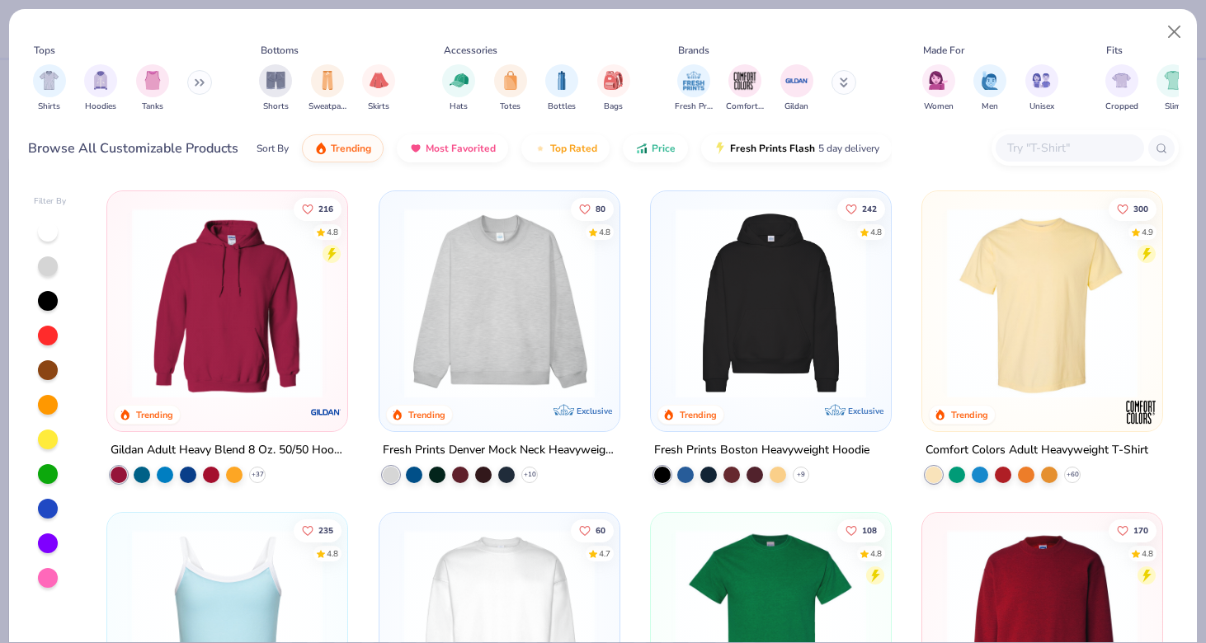
click at [196, 85] on button at bounding box center [199, 82] width 25 height 25
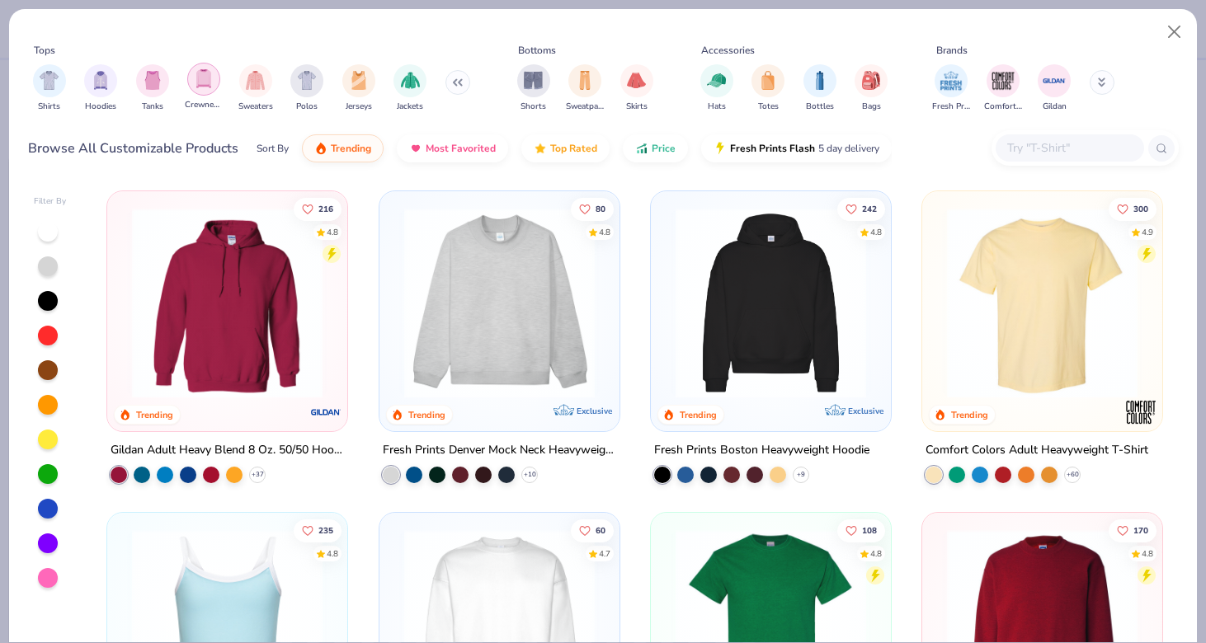
click at [203, 85] on img "filter for Crewnecks" at bounding box center [204, 78] width 18 height 19
type textarea "x"
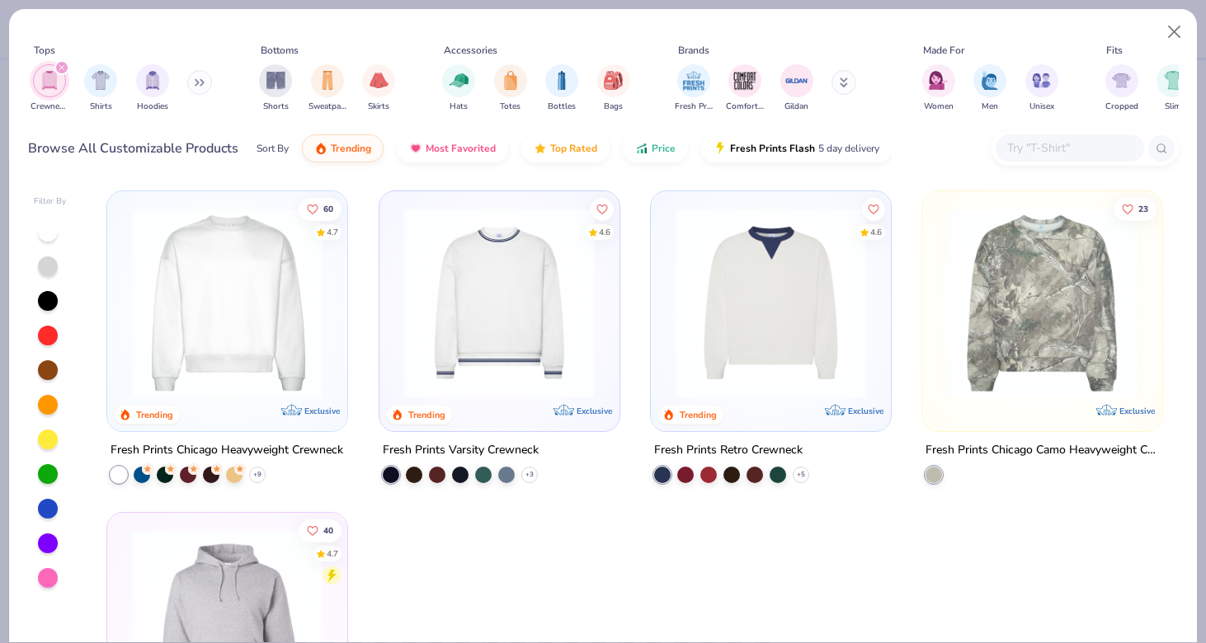
click at [1052, 144] on input "text" at bounding box center [1068, 148] width 127 height 19
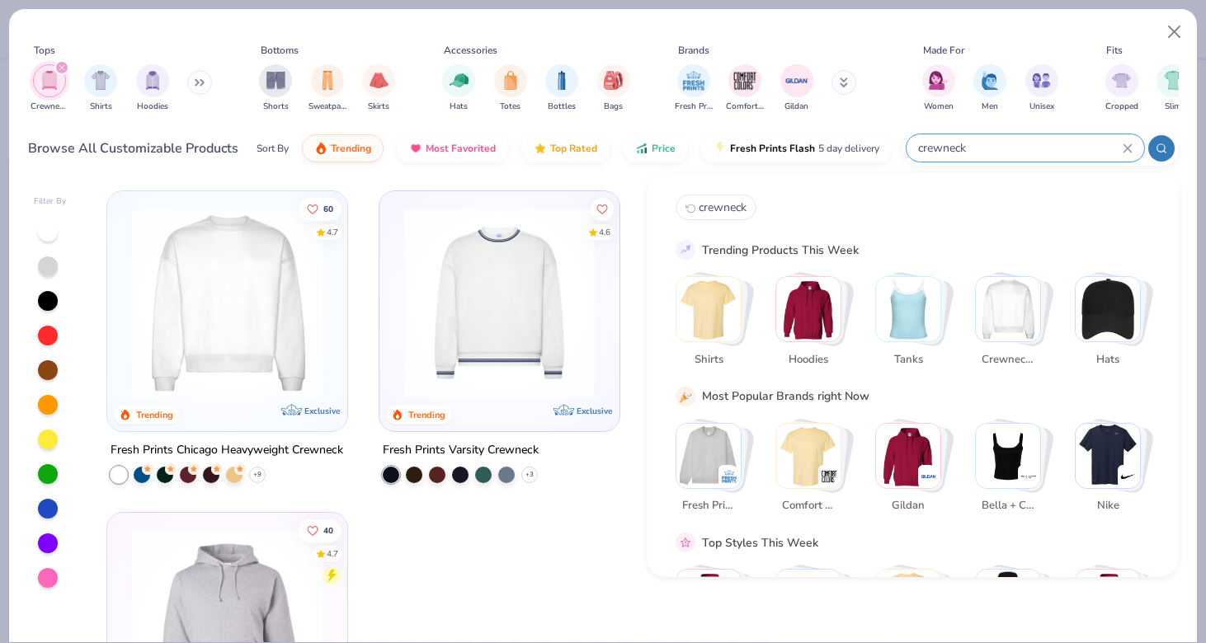
type input "crewneck"
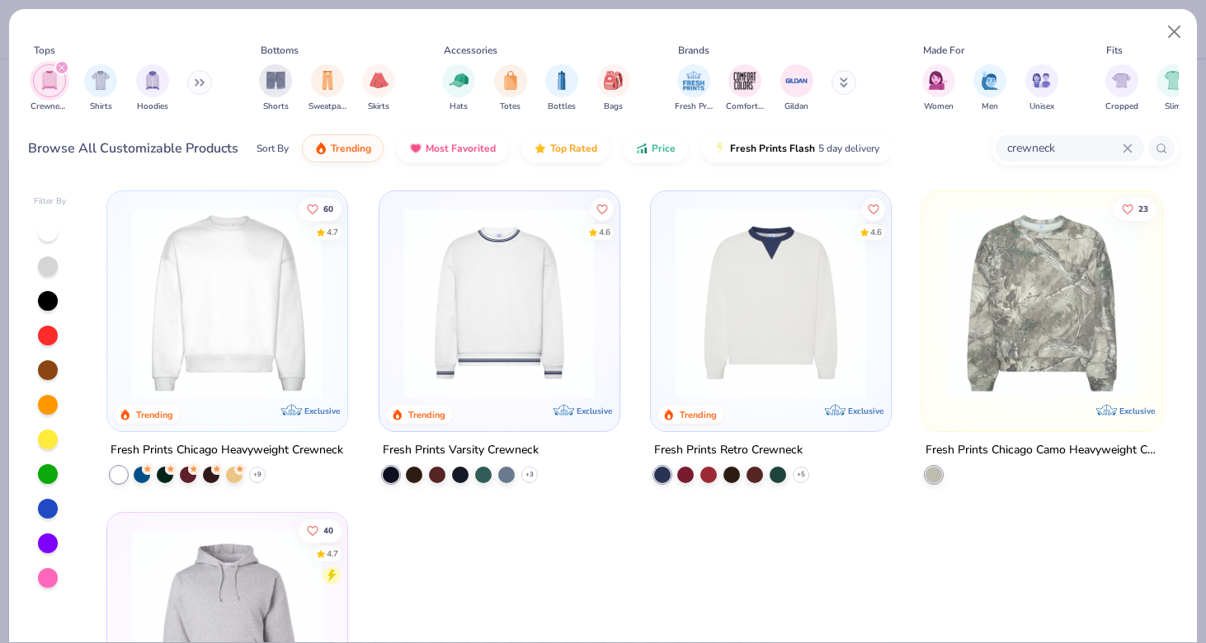
click at [61, 64] on div "filter for Crewnecks" at bounding box center [61, 67] width 15 height 15
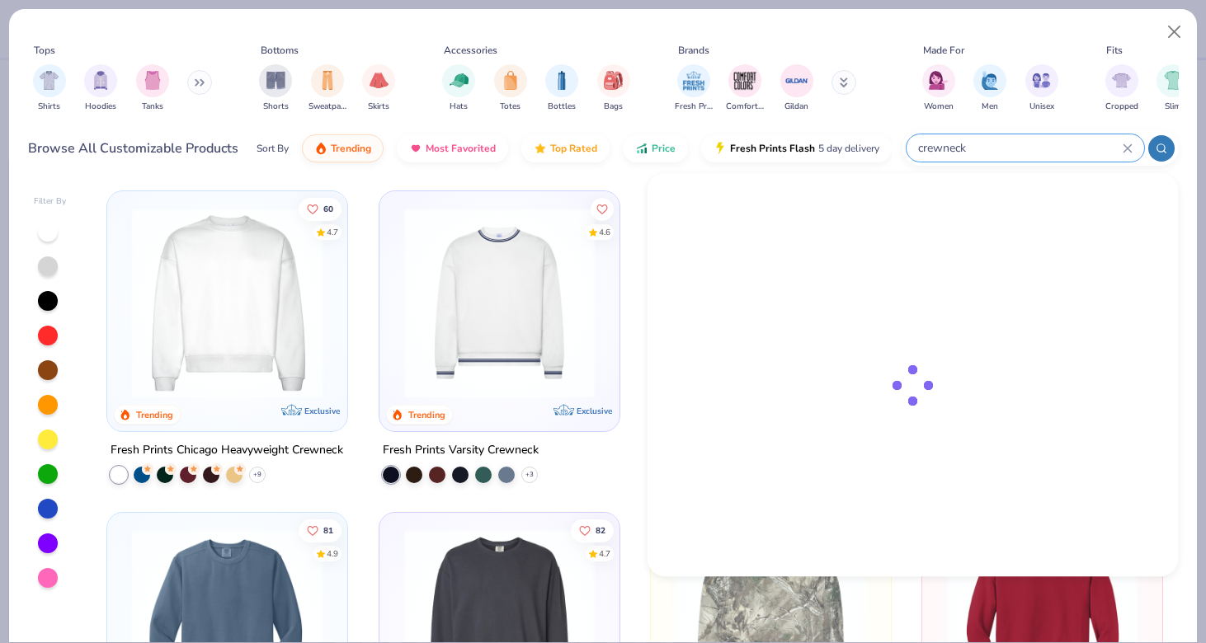
click at [1061, 153] on input "crewneck" at bounding box center [1019, 148] width 206 height 19
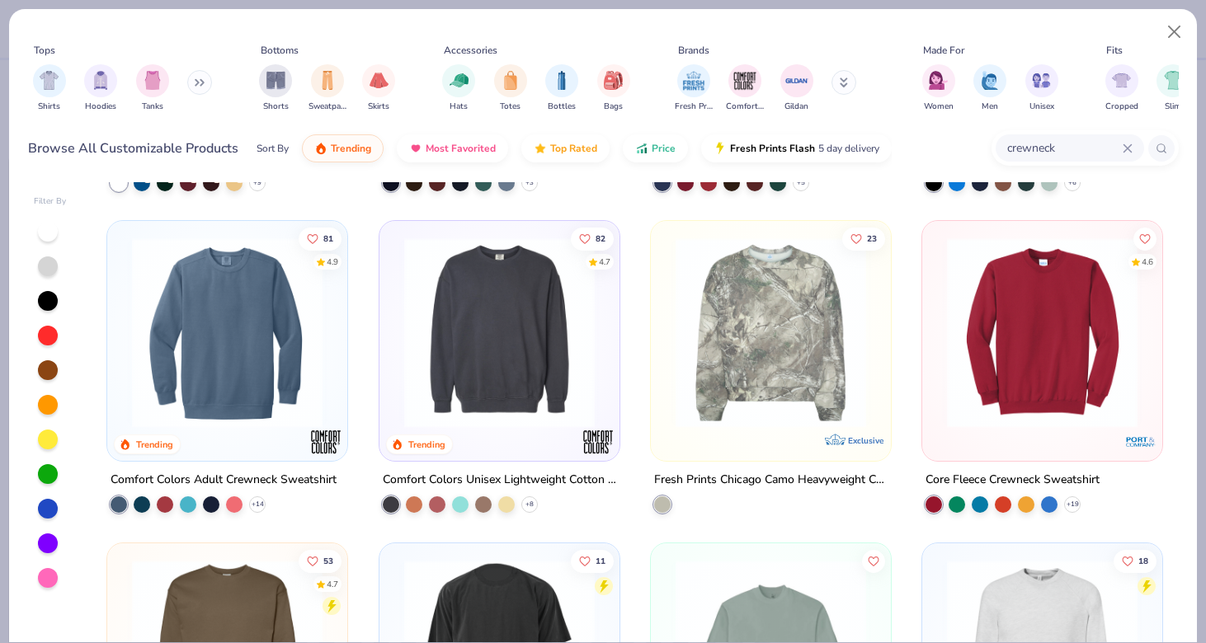
scroll to position [282, 0]
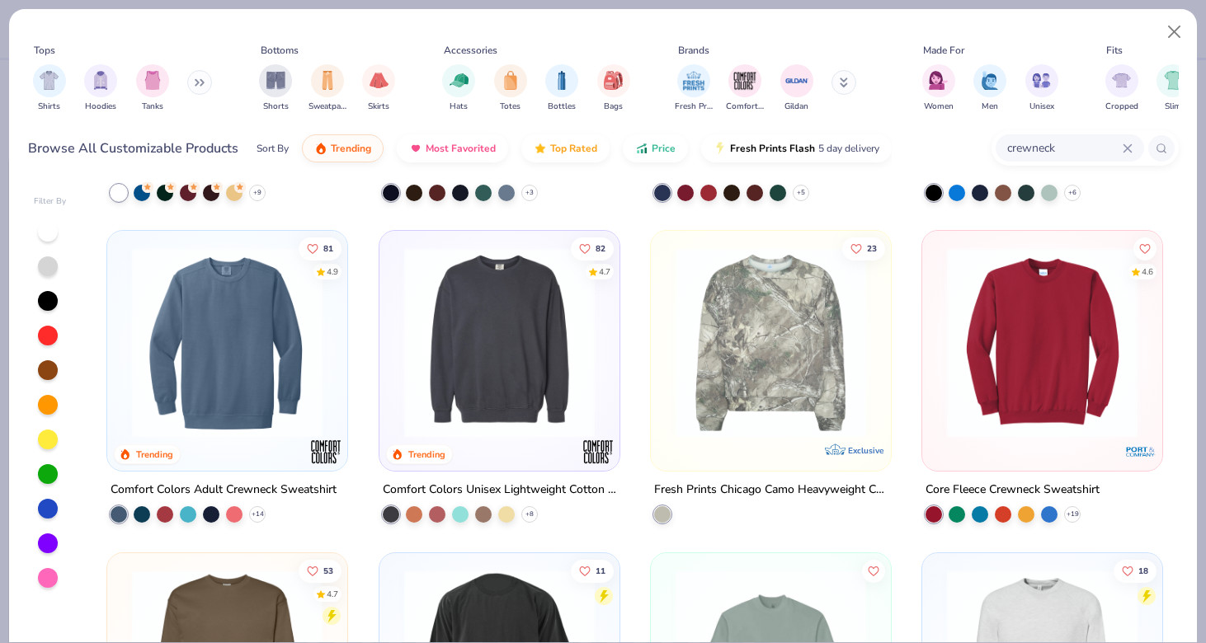
click at [565, 338] on img at bounding box center [499, 342] width 207 height 191
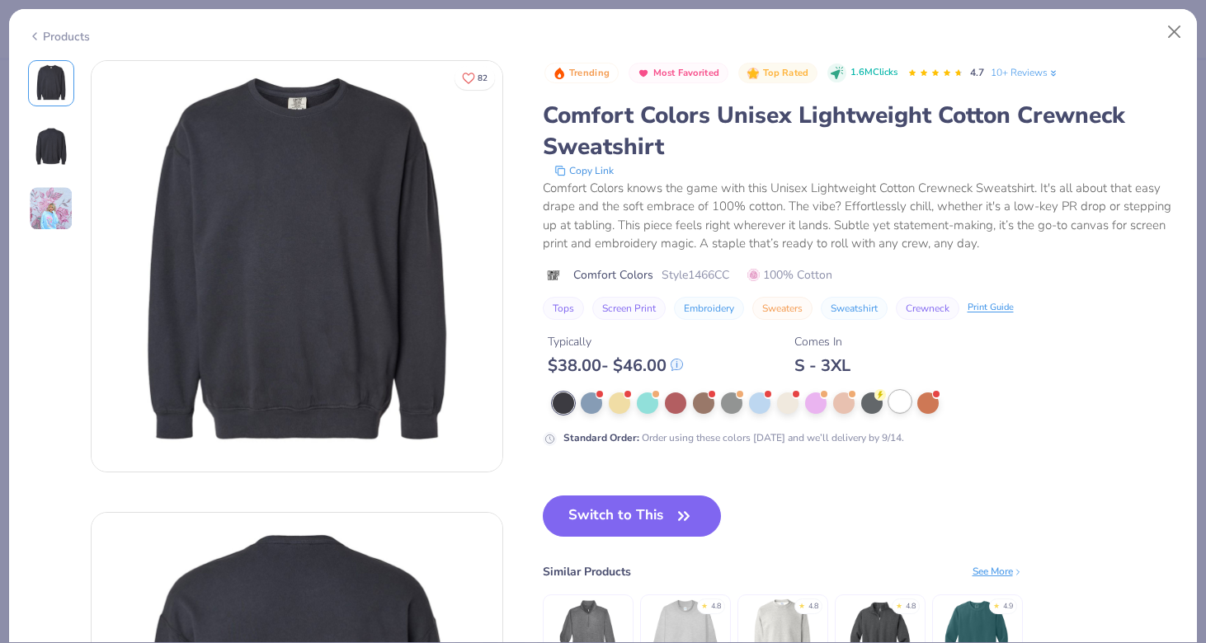
click at [901, 402] on div at bounding box center [899, 401] width 21 height 21
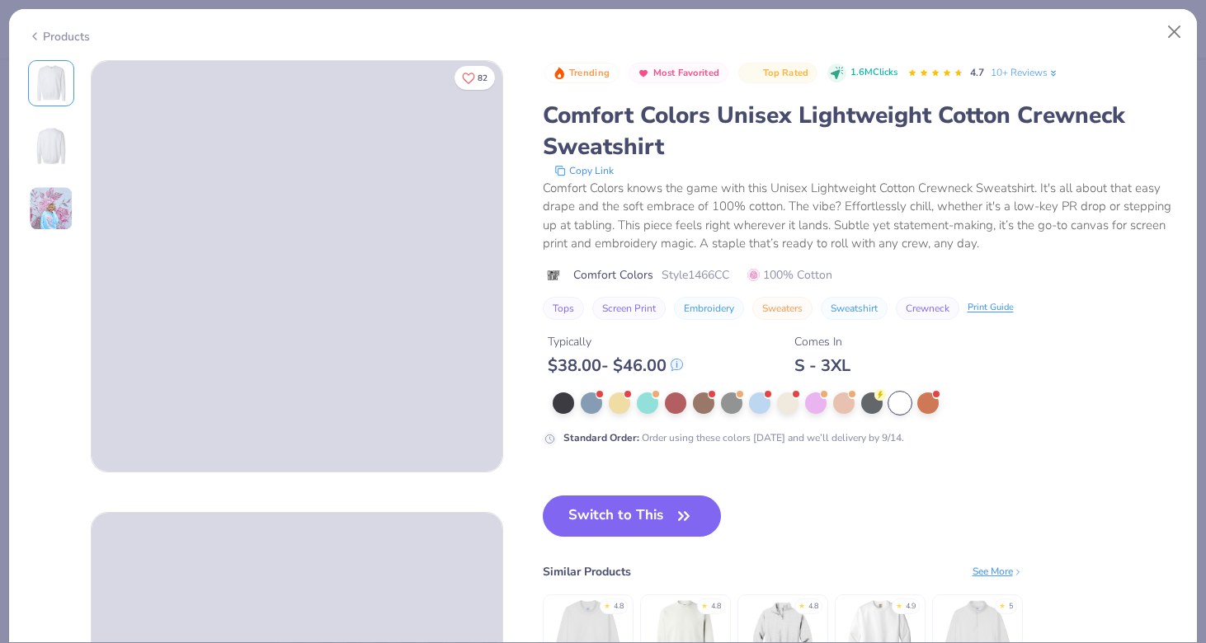
click at [757, 497] on div "Switch to This Similar Products See More ★ 4.8 ★ 4.8 ★ 4.8 ★ 4.9 ★ 5" at bounding box center [783, 607] width 480 height 223
click at [657, 519] on button "Switch to This" at bounding box center [632, 516] width 179 height 41
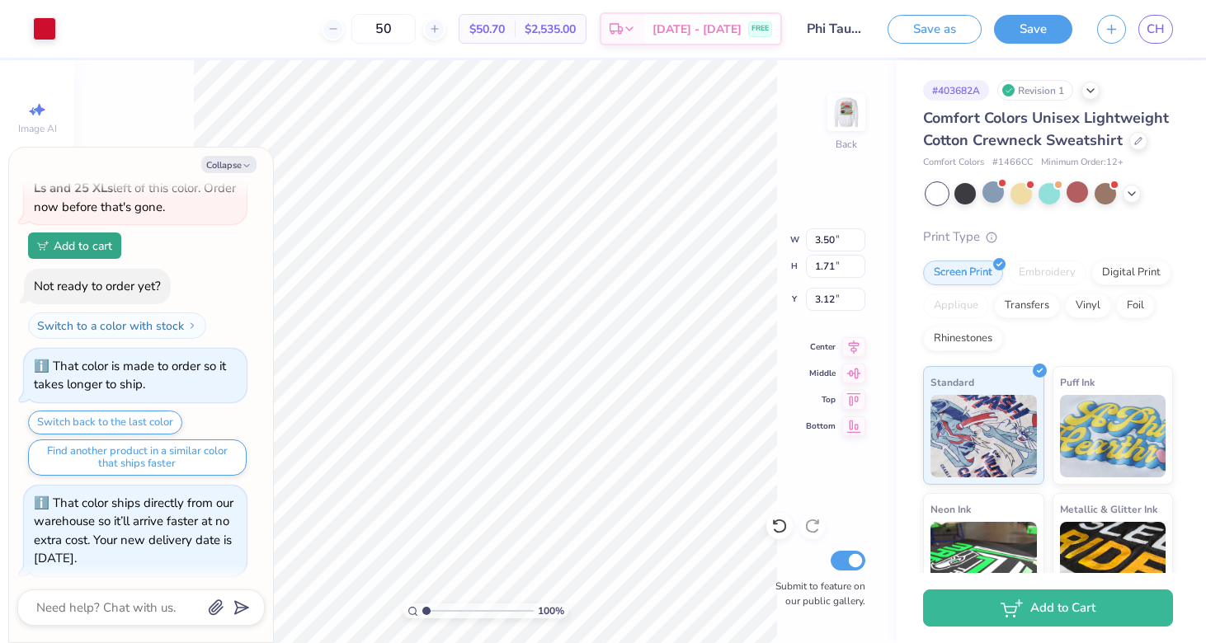
type textarea "x"
type input "4.42"
type textarea "x"
type input "4.33"
click at [845, 99] on img at bounding box center [846, 112] width 66 height 66
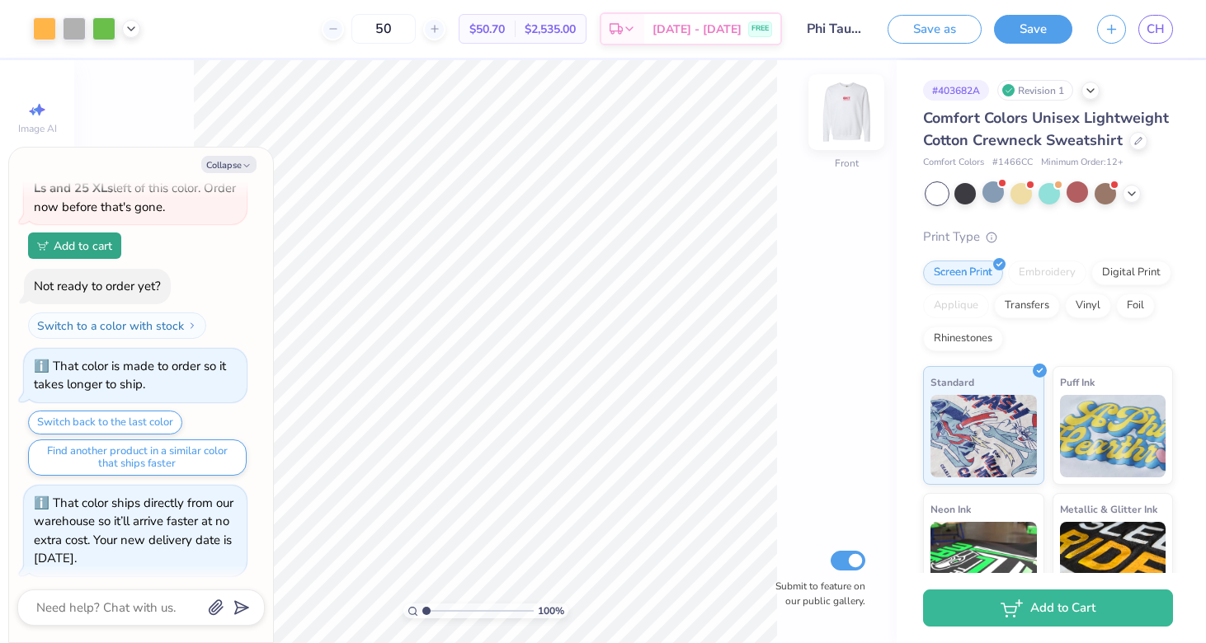
click at [844, 119] on img at bounding box center [846, 112] width 66 height 66
click at [242, 166] on icon "button" at bounding box center [247, 166] width 10 height 10
type textarea "x"
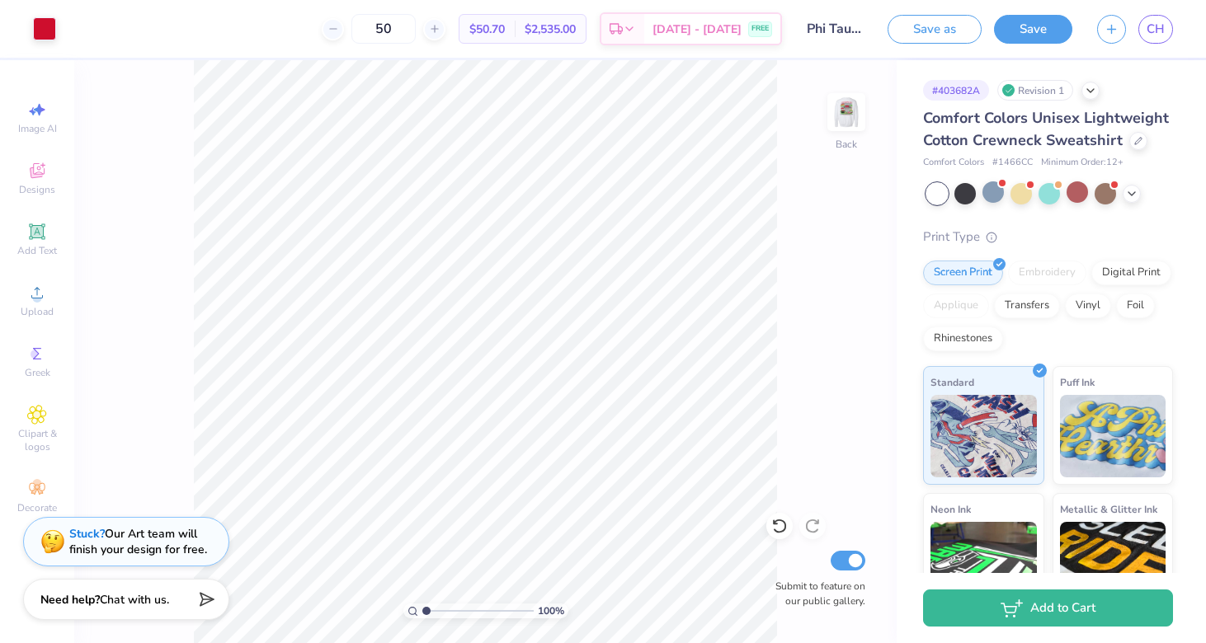
click at [139, 548] on div "Stuck? Our Art team will finish your design for free." at bounding box center [138, 541] width 138 height 31
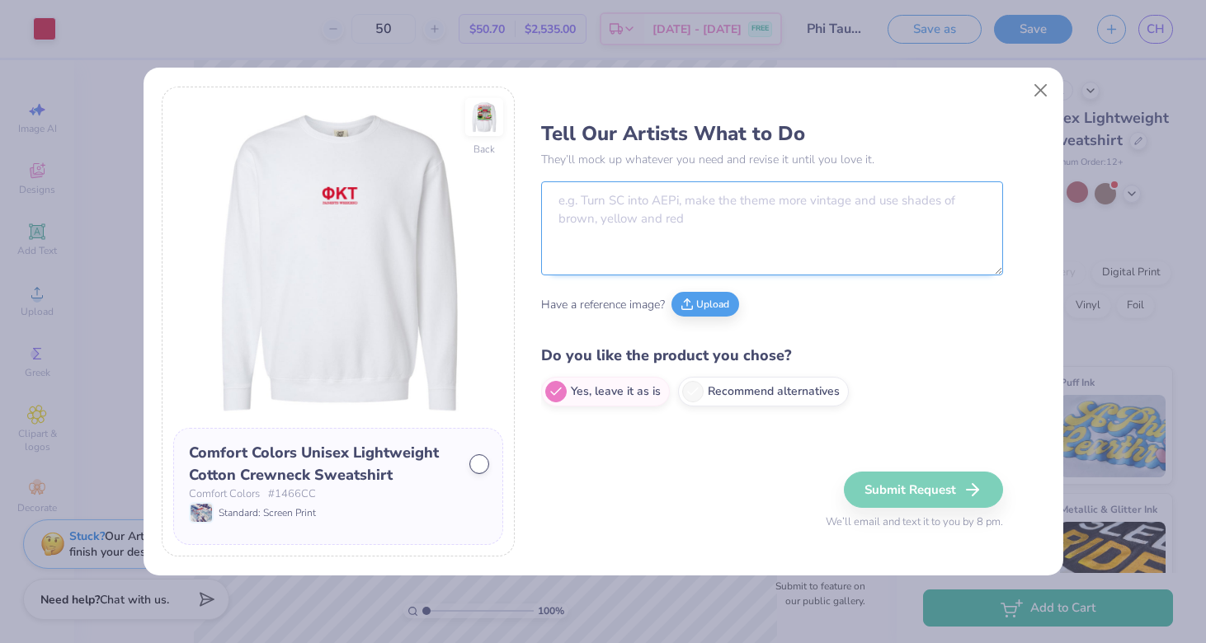
click at [614, 233] on textarea at bounding box center [772, 228] width 462 height 94
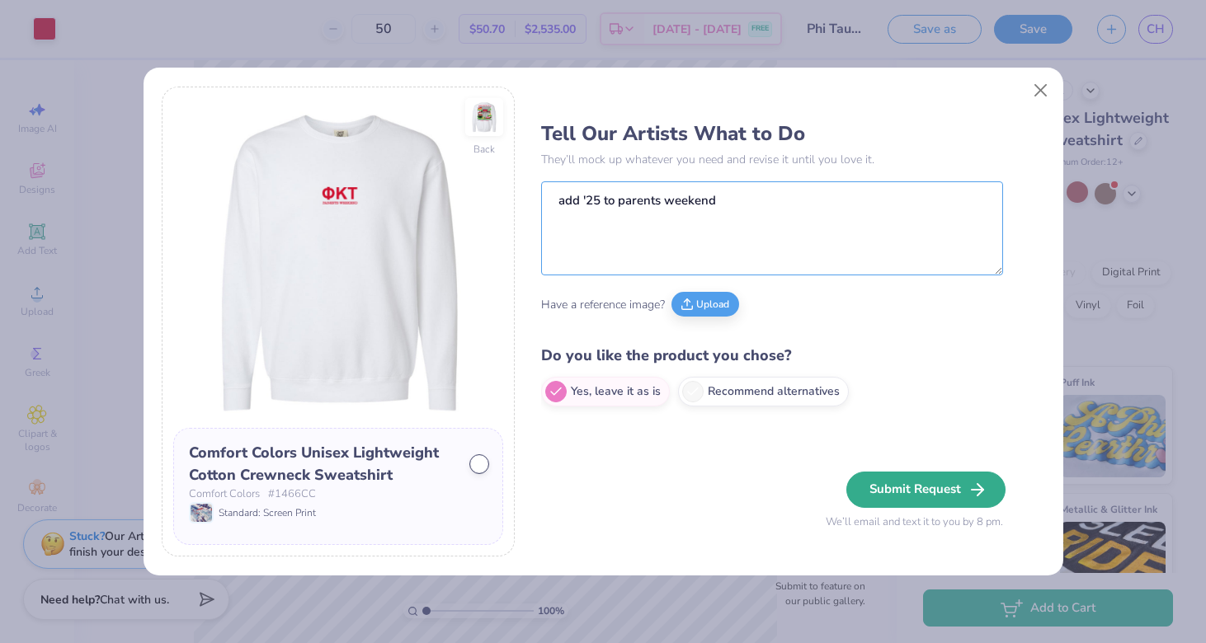
type textarea "add '25 to parents weekend"
click at [897, 490] on button "Submit Request" at bounding box center [925, 490] width 159 height 36
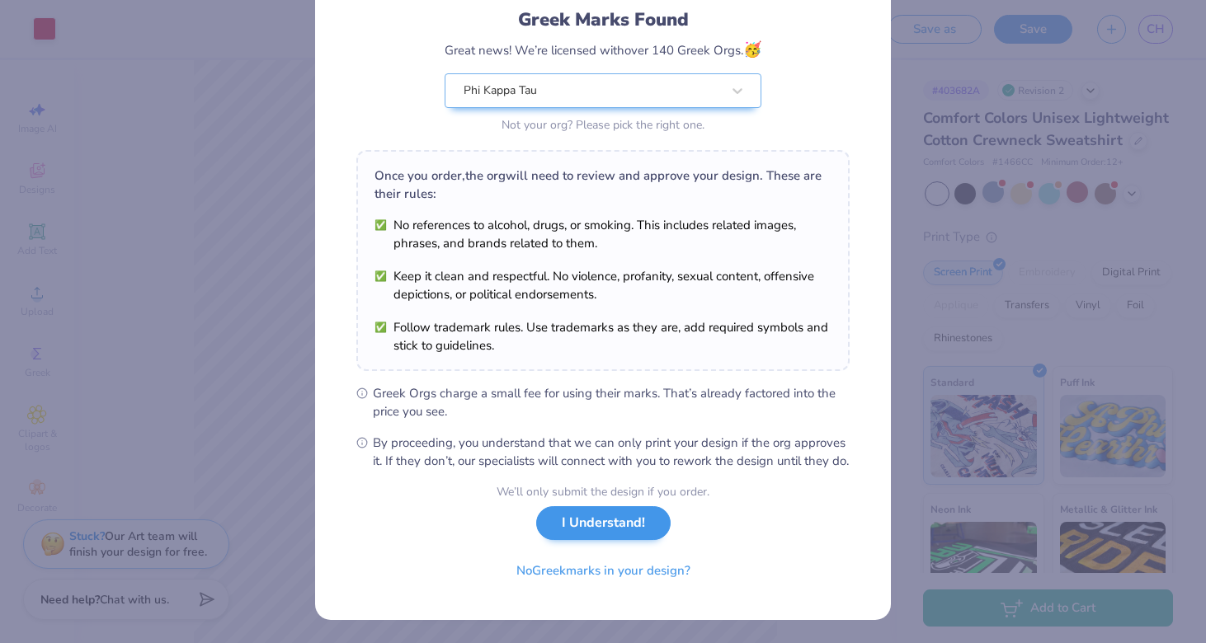
click at [623, 524] on button "I Understand!" at bounding box center [603, 523] width 134 height 34
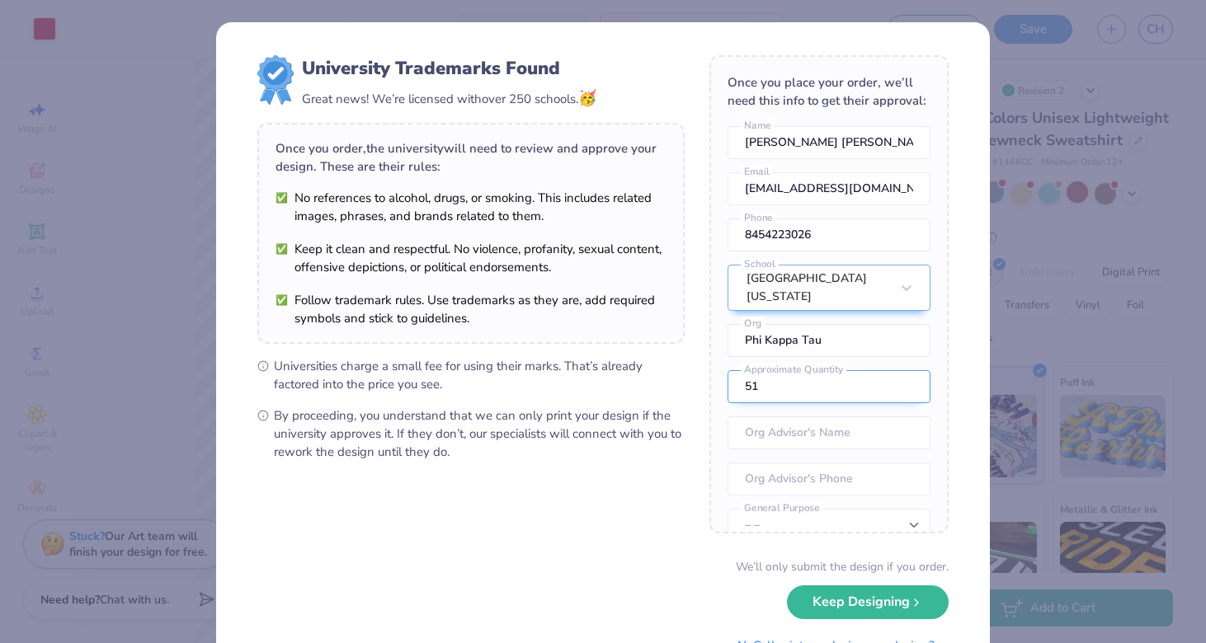
click at [906, 374] on input "51" at bounding box center [828, 386] width 203 height 33
type input "52"
click at [906, 373] on input "52" at bounding box center [828, 386] width 203 height 33
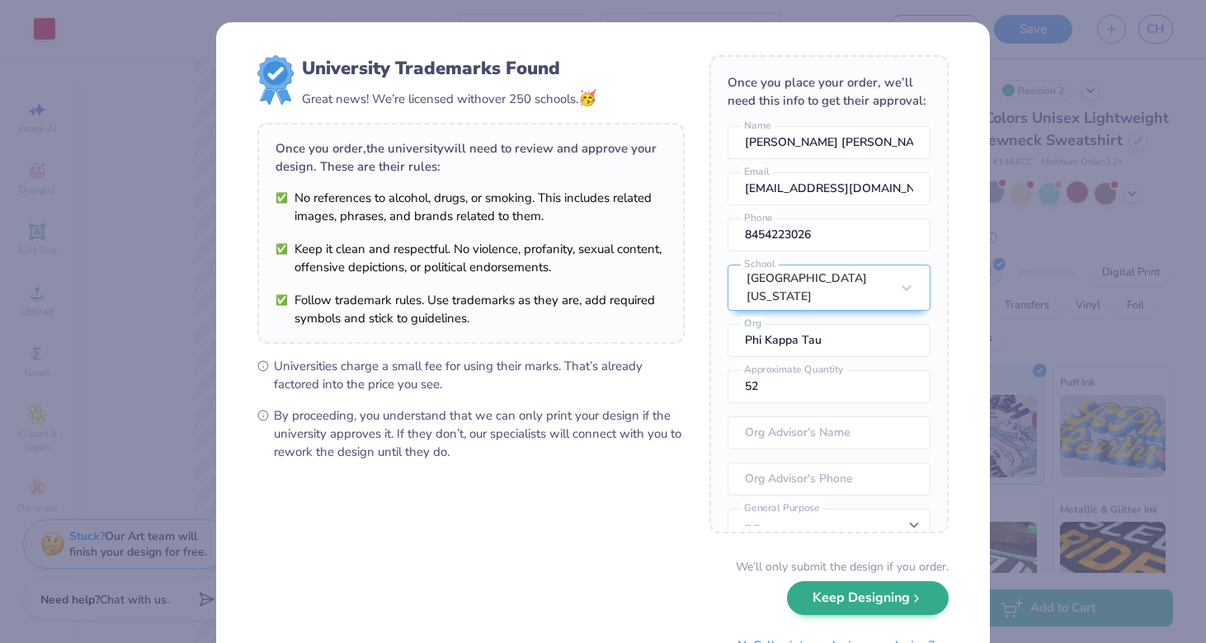
click at [844, 602] on button "Keep Designing" at bounding box center [868, 598] width 162 height 34
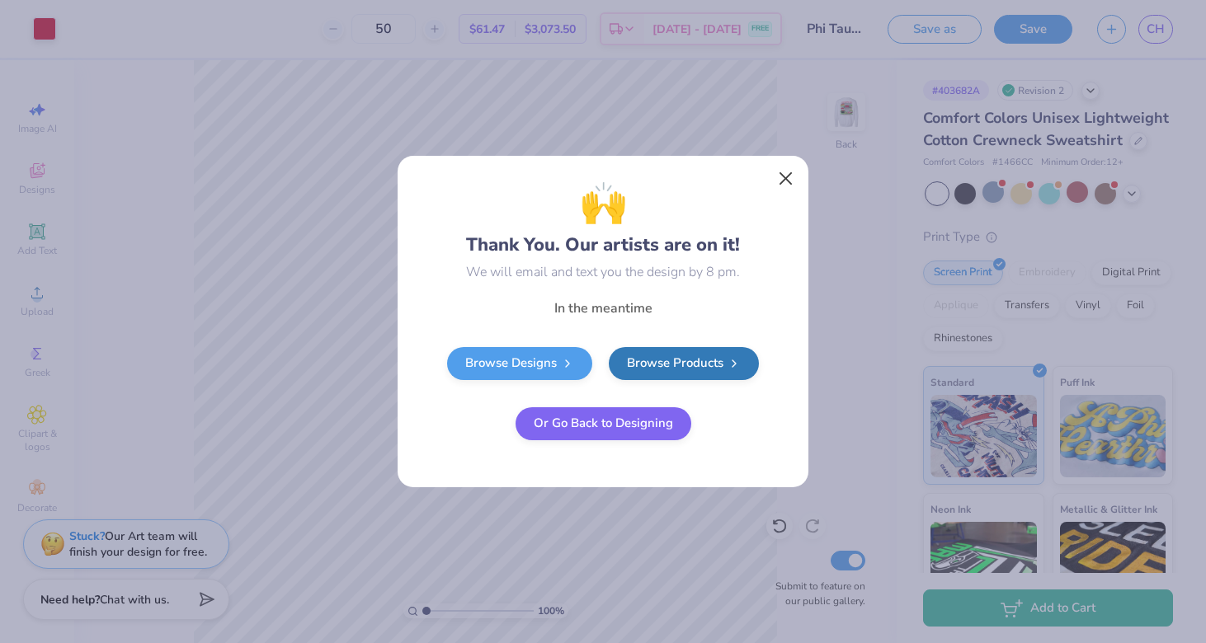
click at [782, 175] on button "Close" at bounding box center [785, 178] width 31 height 31
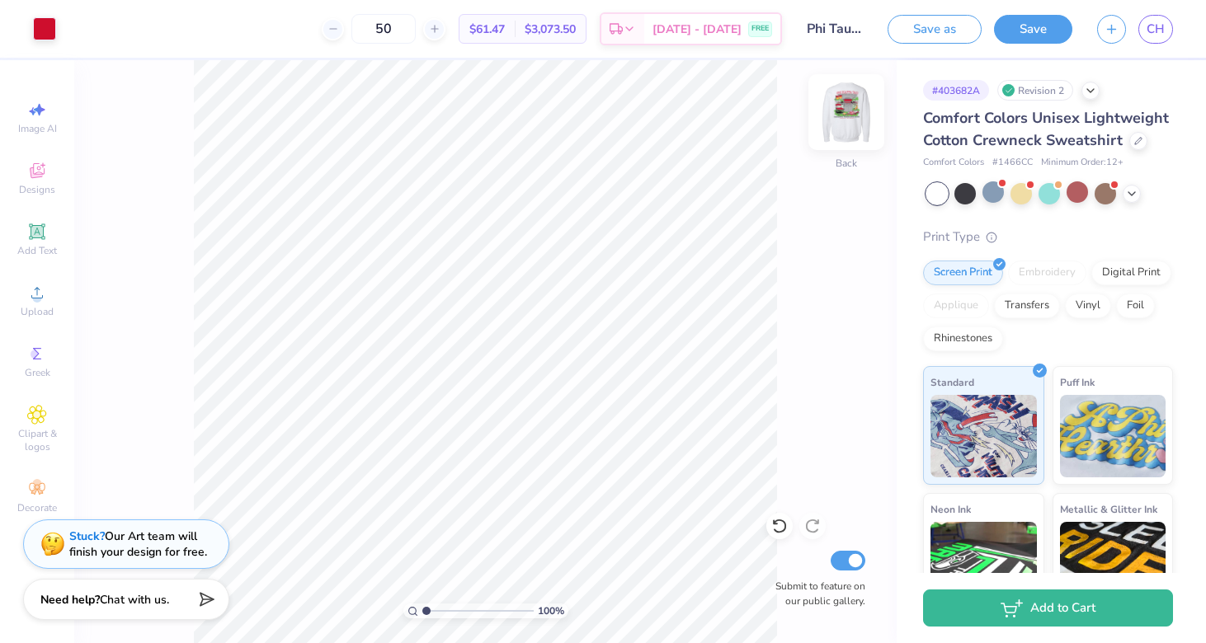
click at [860, 106] on img at bounding box center [846, 112] width 66 height 66
click at [1042, 30] on button "Save" at bounding box center [1033, 26] width 78 height 29
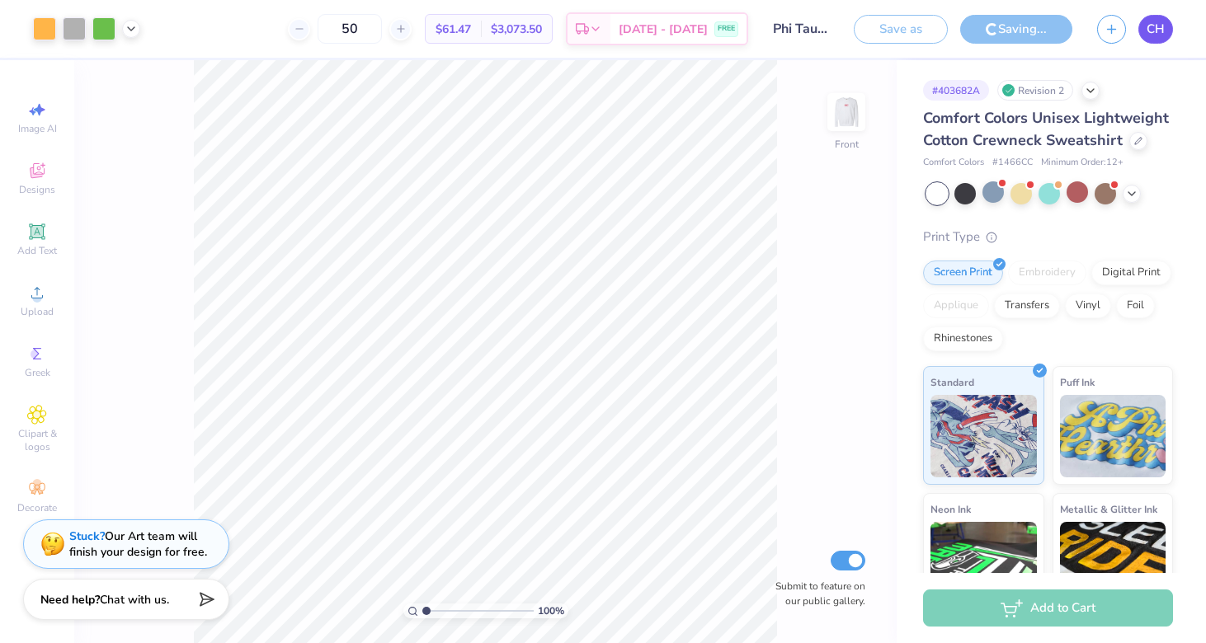
click at [1155, 32] on span "CH" at bounding box center [1155, 29] width 18 height 19
